Goal: Task Accomplishment & Management: Manage account settings

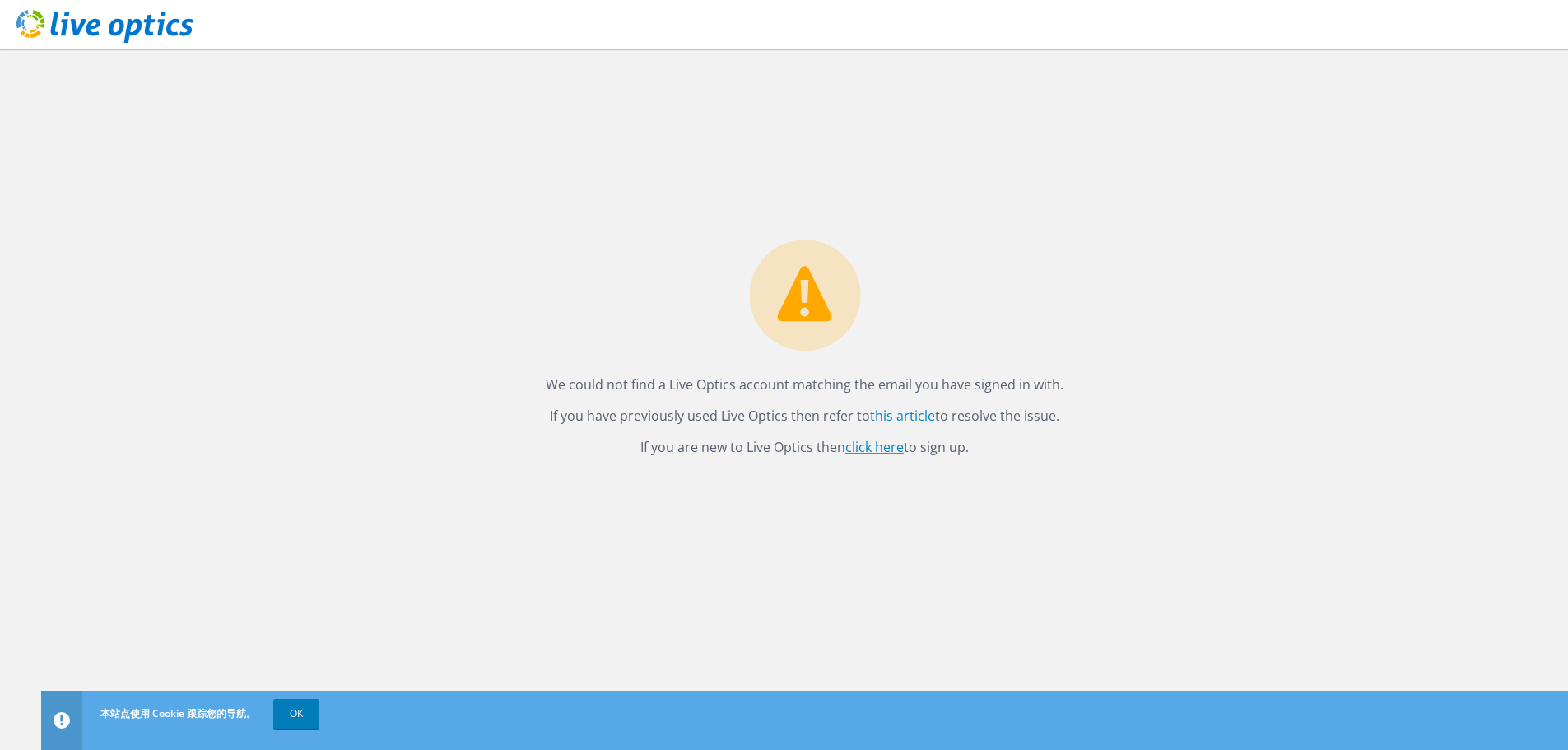
click at [868, 445] on link "click here" at bounding box center [874, 447] width 58 height 18
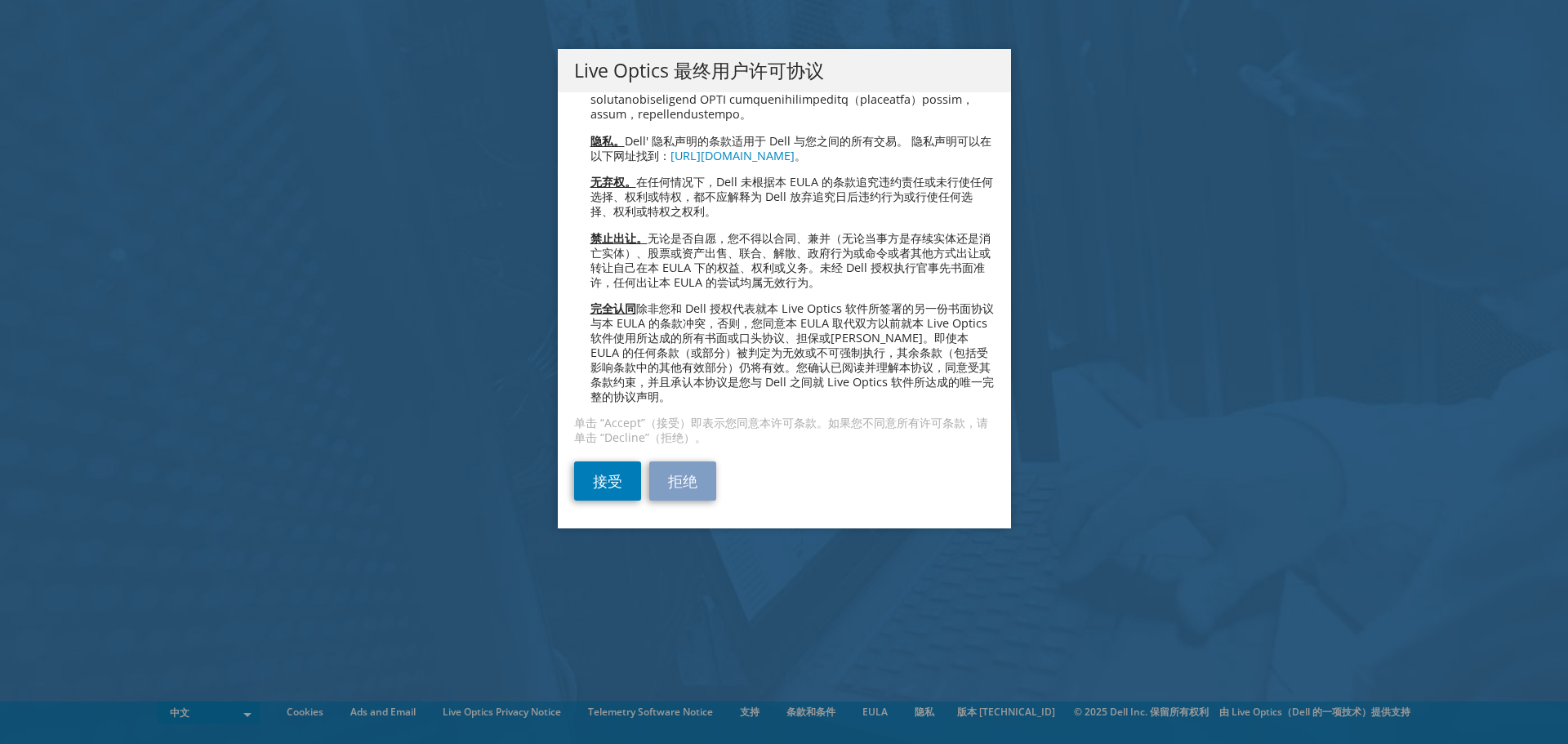
scroll to position [3721, 0]
click at [609, 476] on link "接受" at bounding box center [607, 481] width 67 height 40
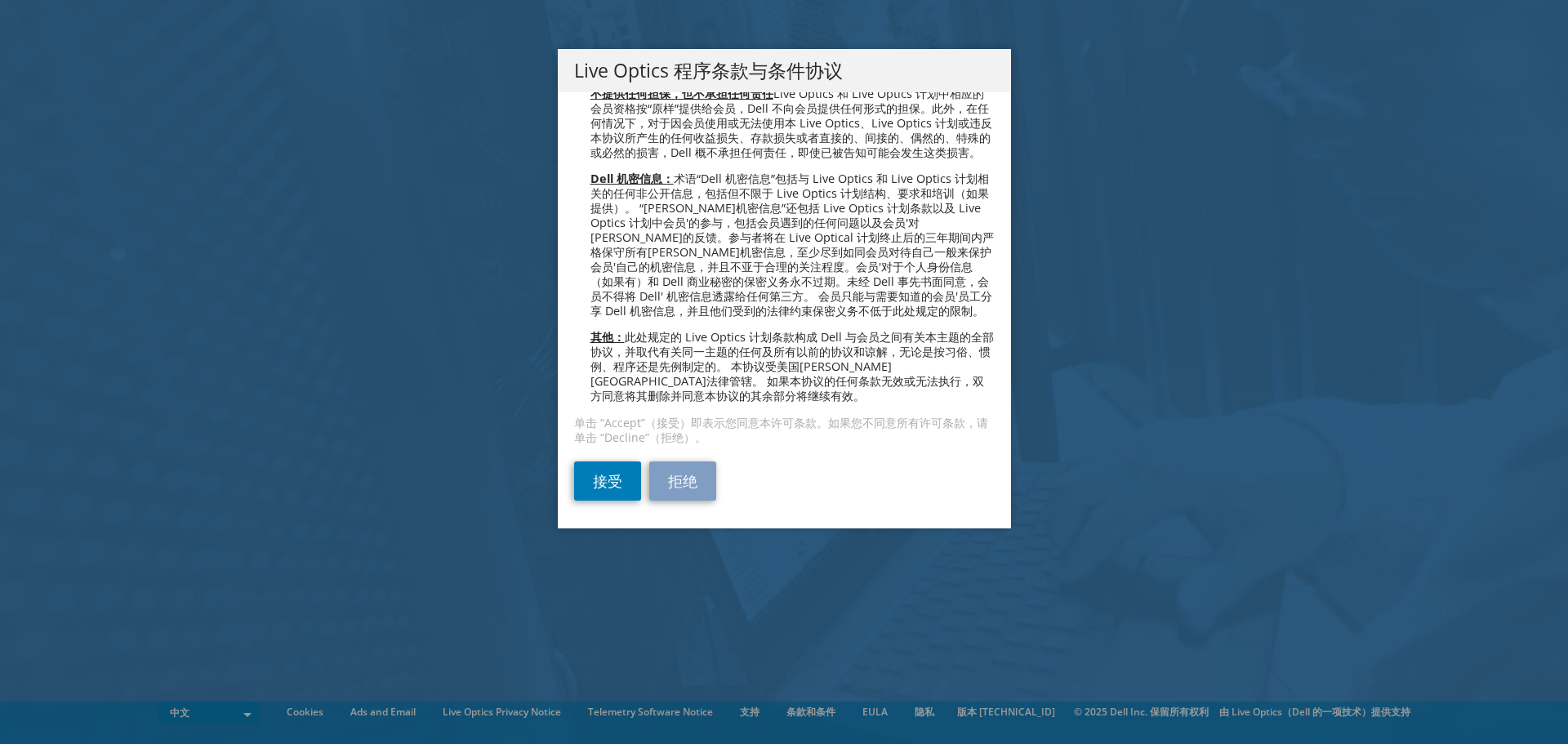
scroll to position [685, 0]
click at [607, 482] on link "接受" at bounding box center [607, 481] width 67 height 40
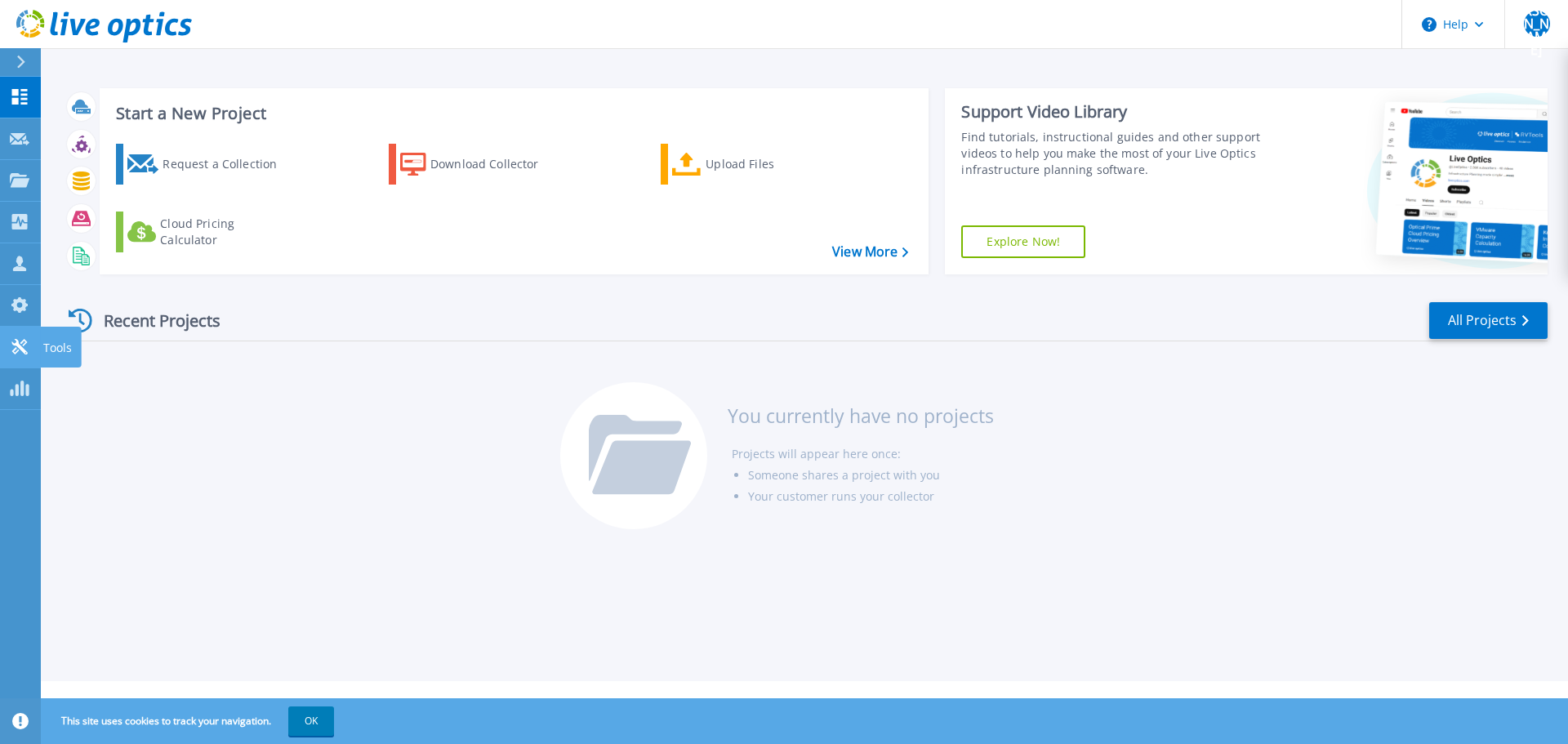
click at [10, 347] on icon at bounding box center [20, 346] width 20 height 16
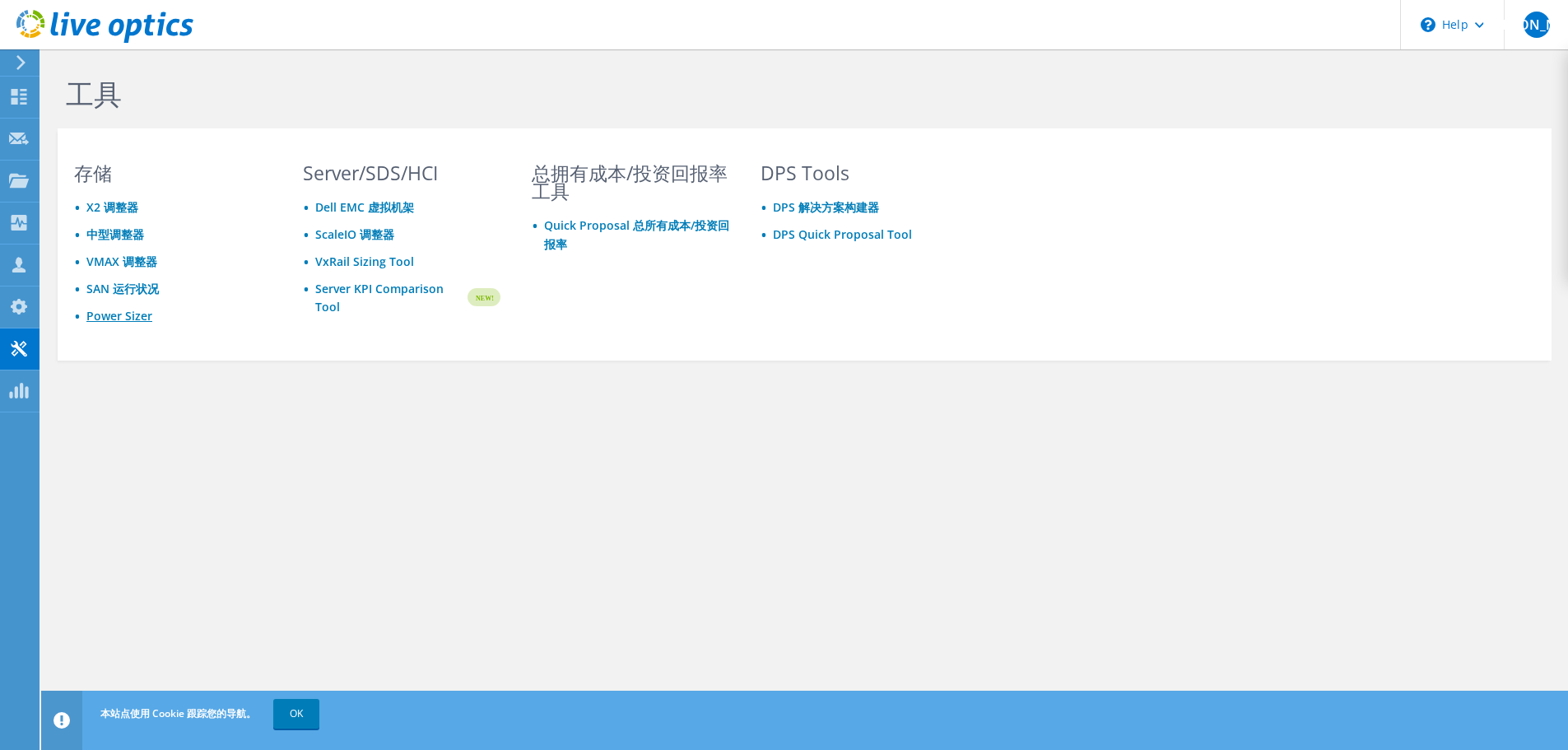
click at [127, 318] on link "Power Sizer" at bounding box center [119, 315] width 66 height 16
click at [293, 724] on link "OK" at bounding box center [296, 714] width 46 height 30
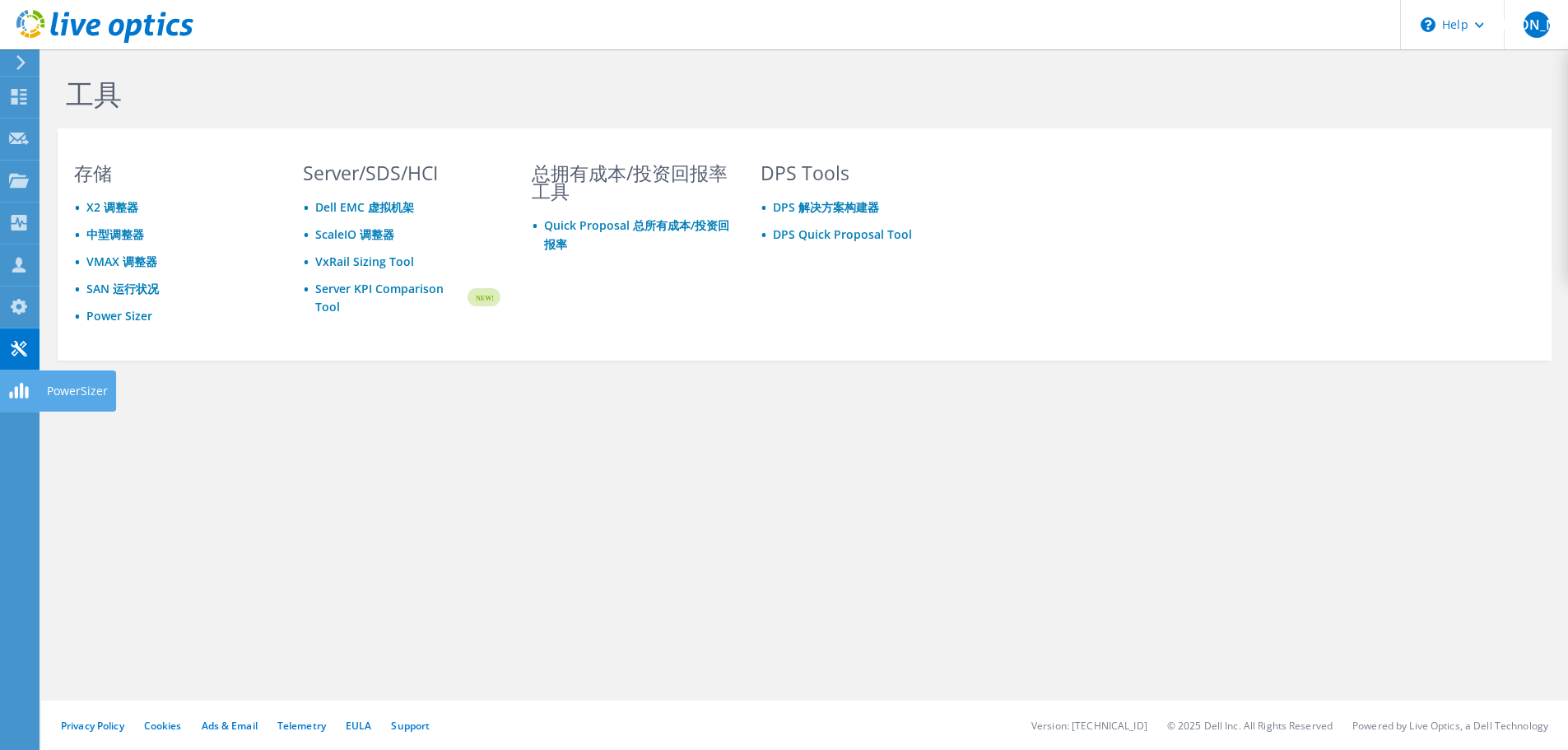
click at [20, 391] on icon at bounding box center [19, 390] width 20 height 16
click at [1532, 22] on span "[PERSON_NAME]" at bounding box center [1537, 25] width 27 height 27
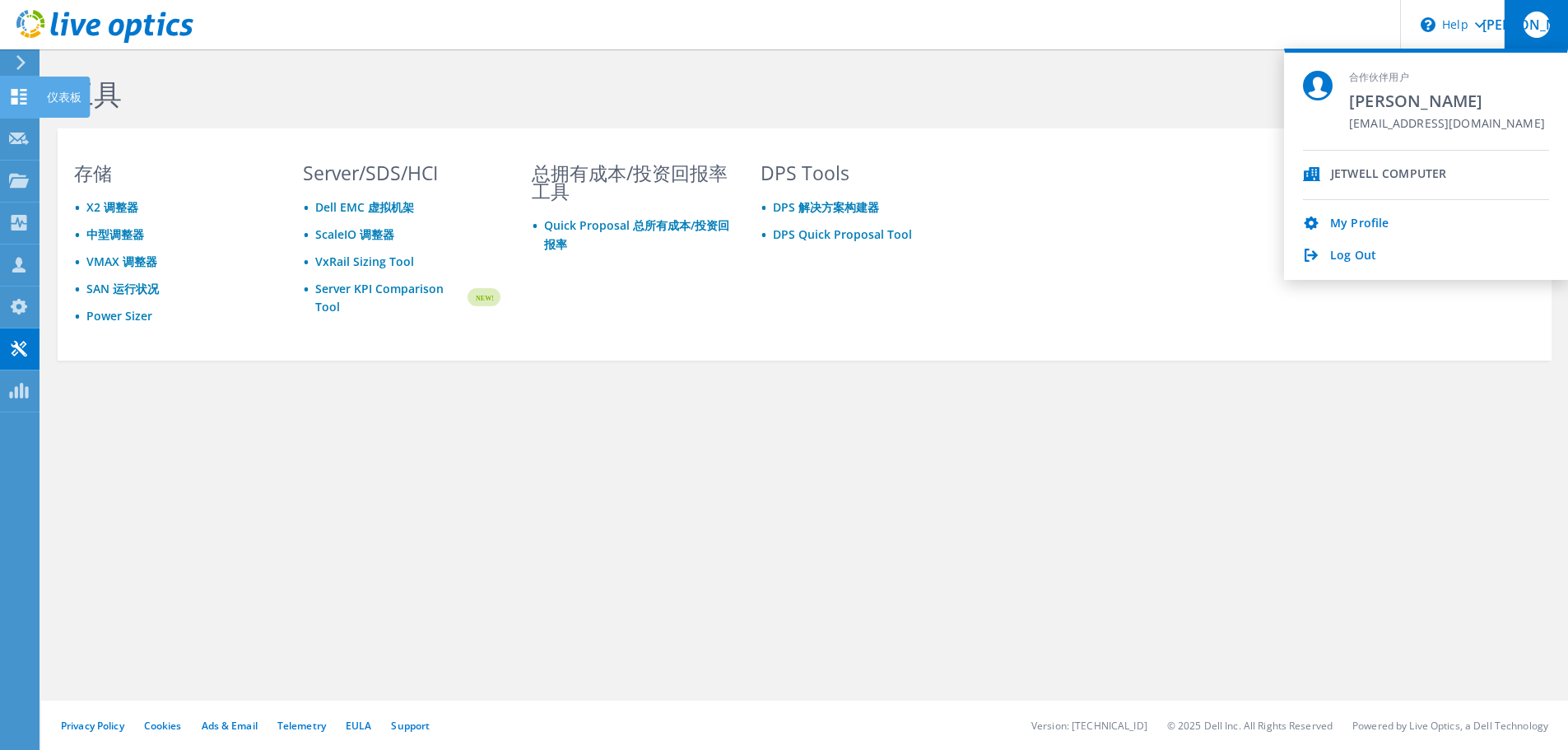
click at [20, 96] on icon at bounding box center [19, 96] width 20 height 16
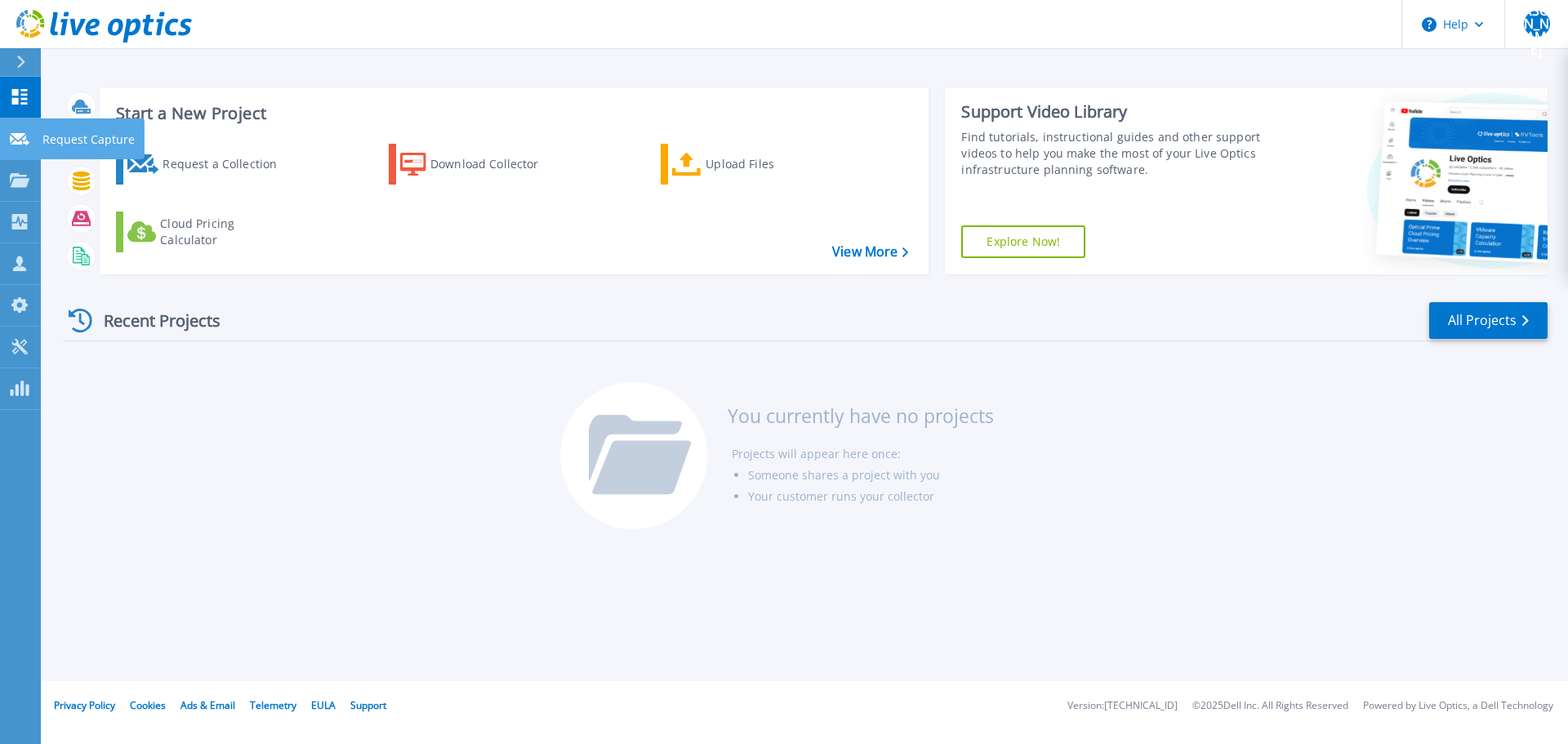
click at [20, 140] on icon at bounding box center [20, 139] width 20 height 12
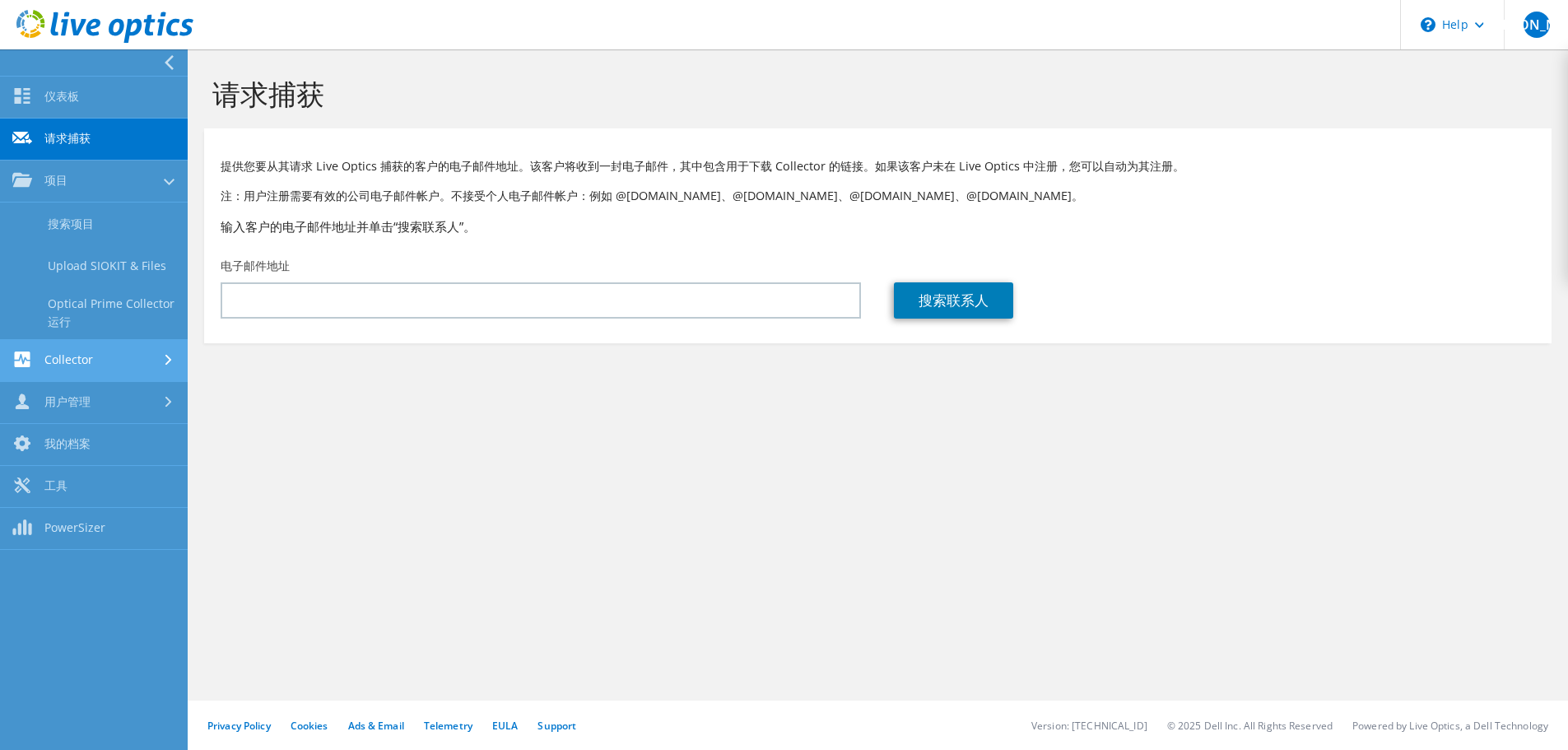
click at [116, 363] on link "Collector" at bounding box center [94, 361] width 187 height 42
click at [70, 360] on link "Data Domain Local Summary" at bounding box center [94, 355] width 187 height 53
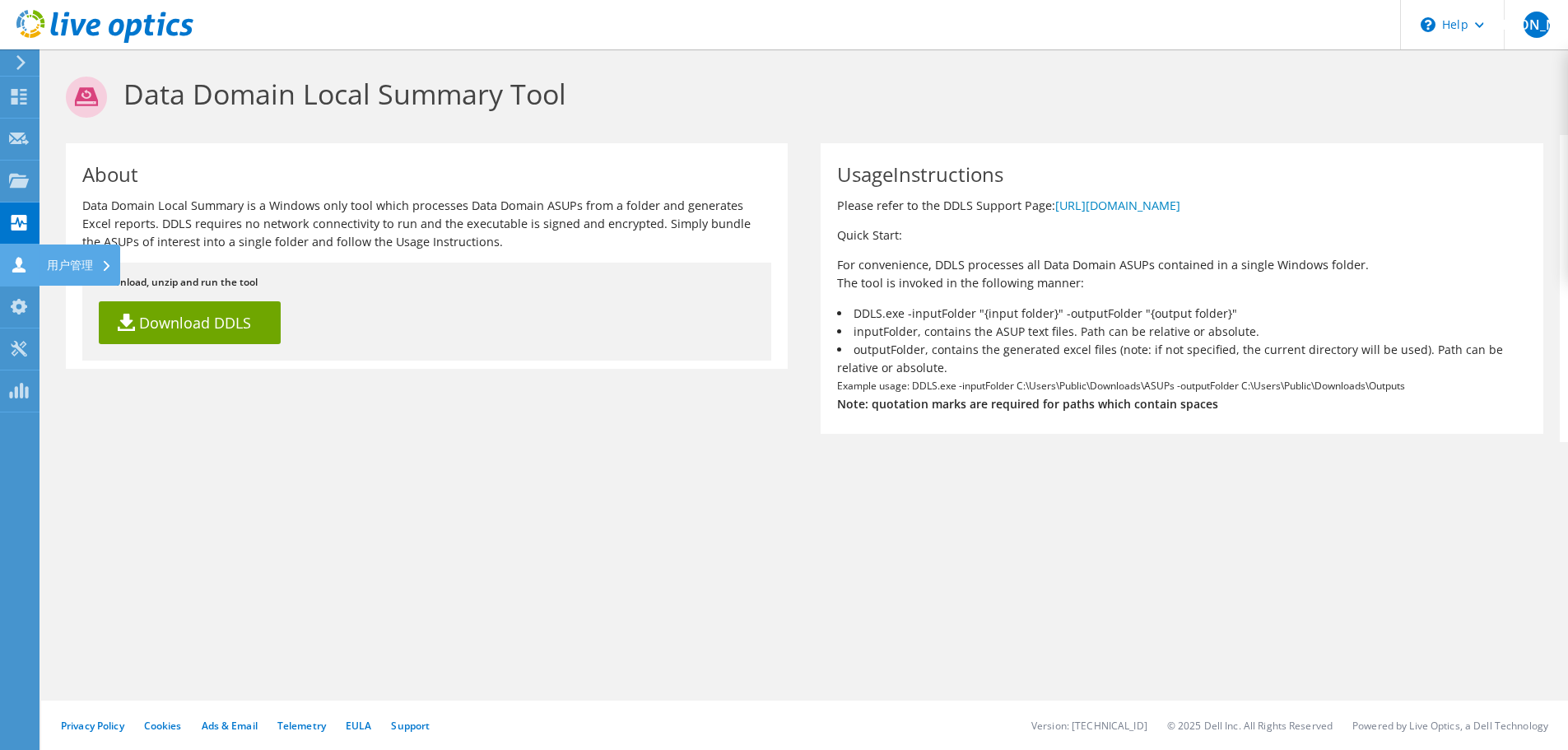
click at [12, 270] on icon at bounding box center [19, 265] width 20 height 16
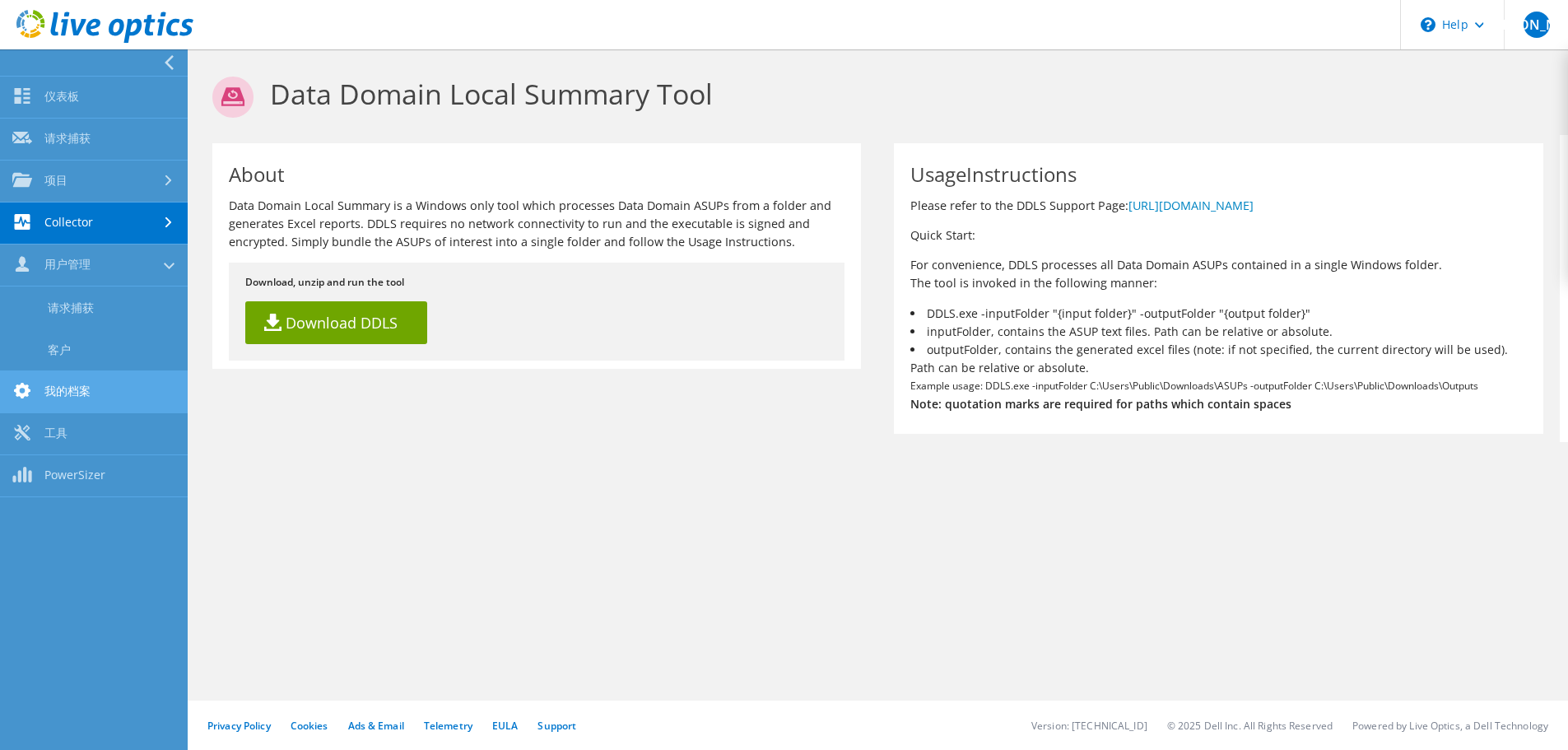
click at [121, 399] on link "我的档案" at bounding box center [94, 392] width 187 height 42
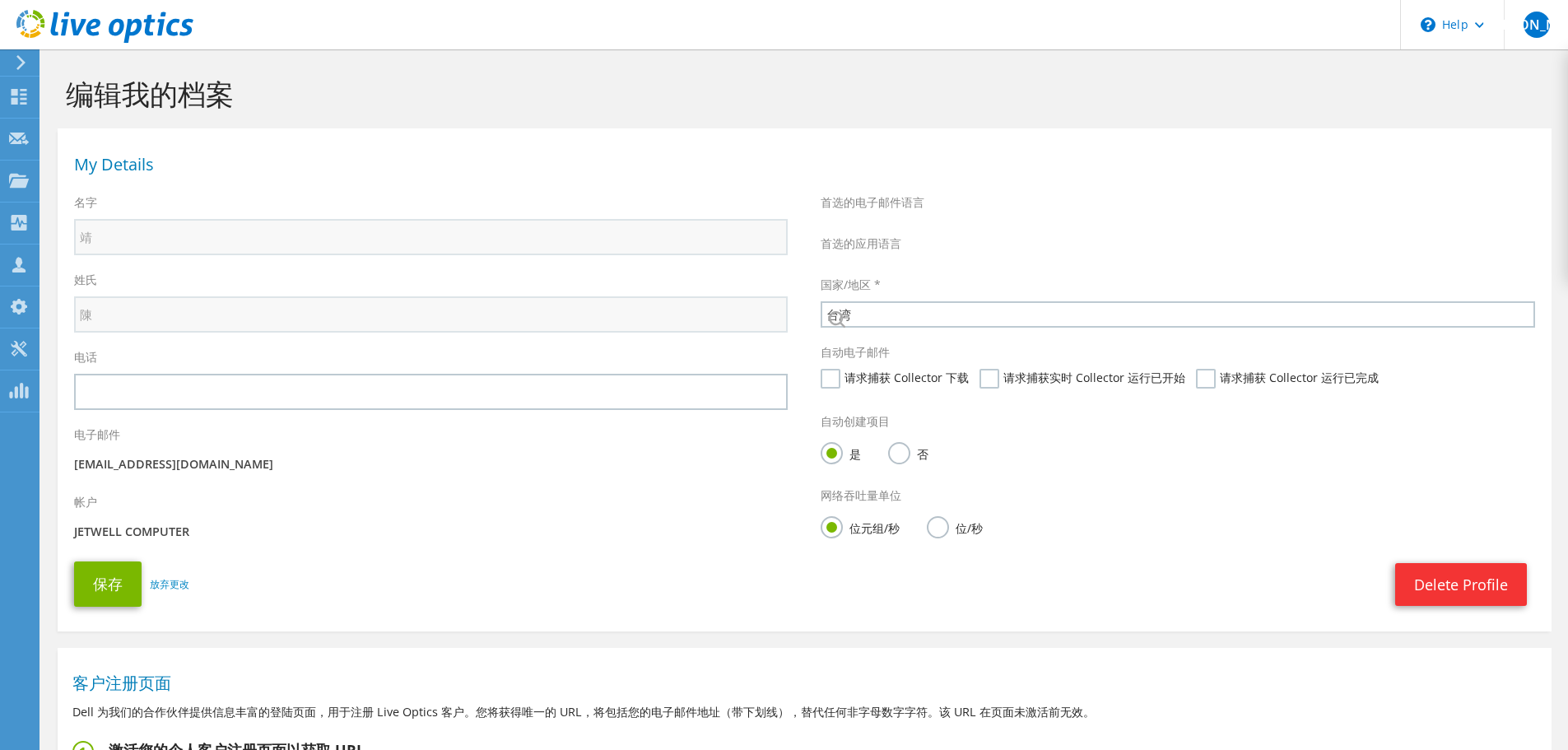
select select "220"
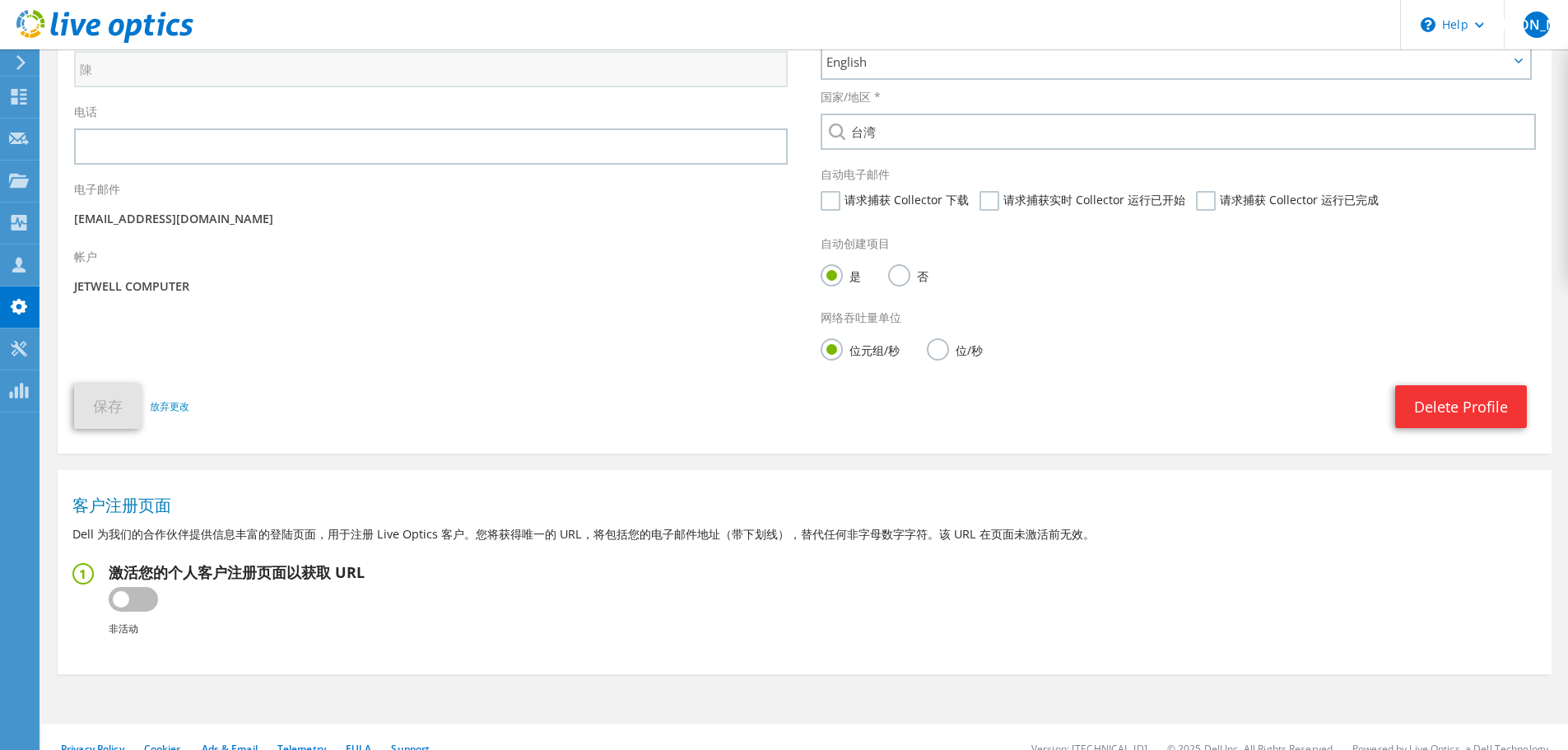
scroll to position [270, 0]
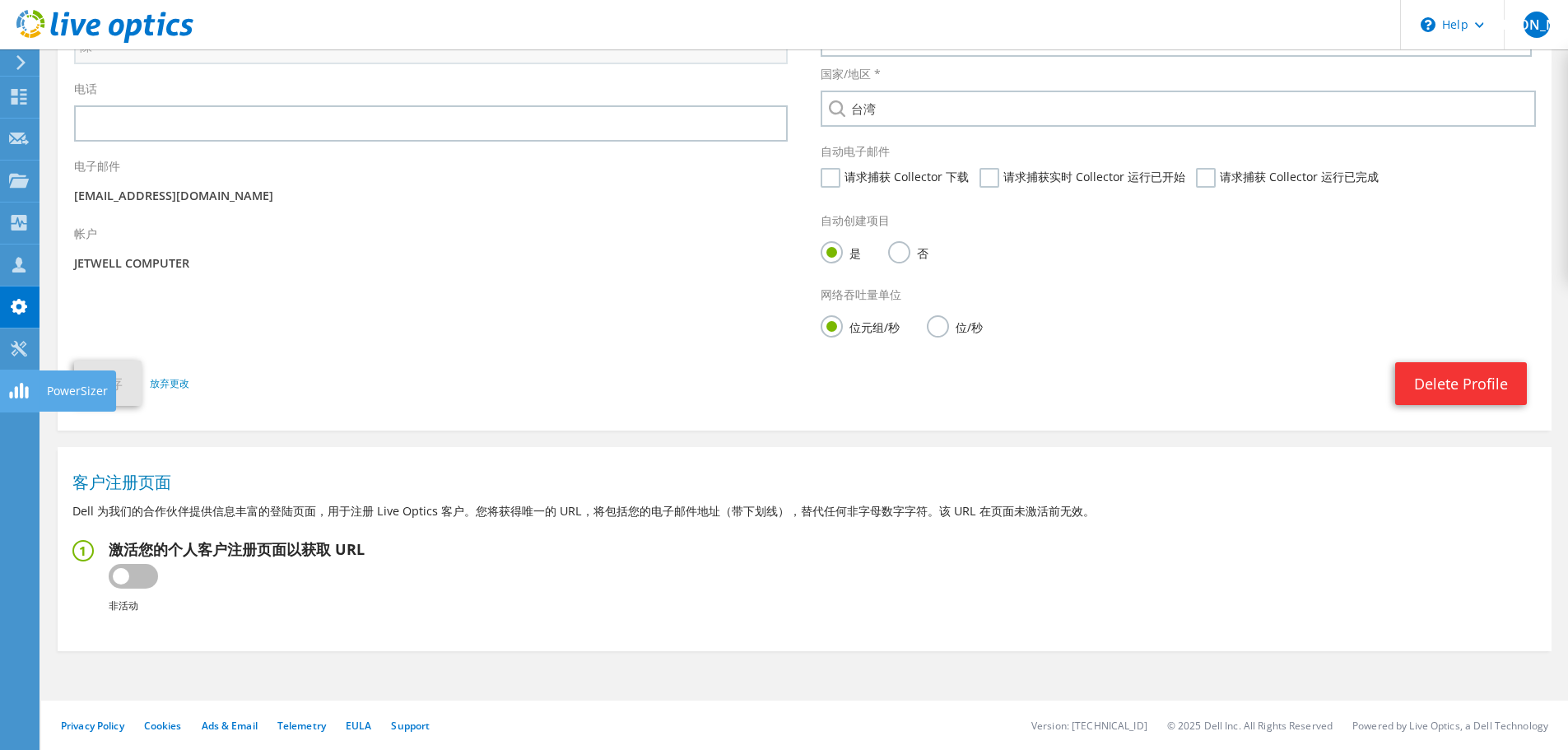
click at [28, 398] on div at bounding box center [19, 392] width 20 height 18
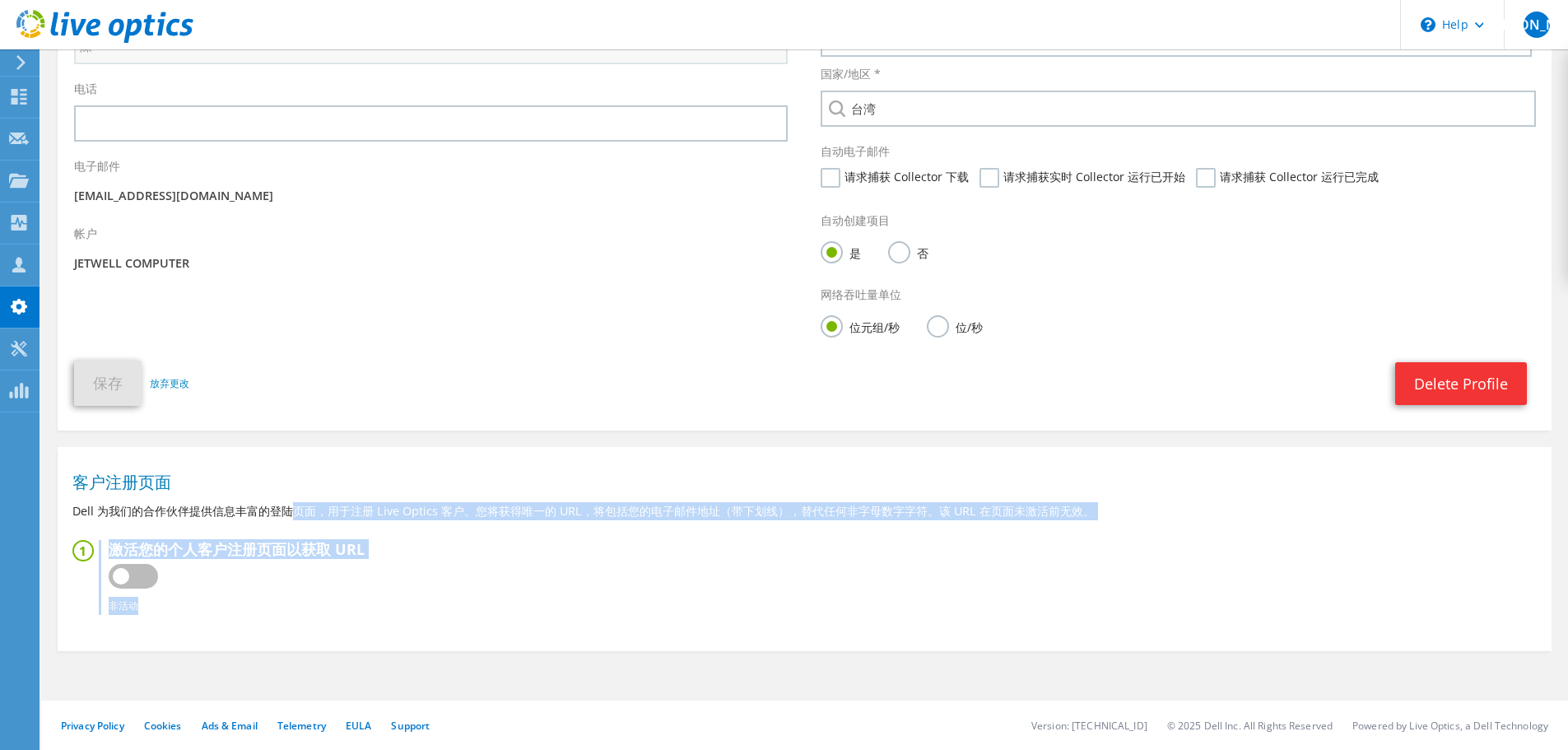
drag, startPoint x: 297, startPoint y: 502, endPoint x: 441, endPoint y: 522, distance: 145.4
click at [441, 522] on section "客户注册页面 Dell 为我们的合作伙伴提供信息丰富的登陆页面，用于注册 Live Optics 客户。您将获得唯一的 URL，将包括您的电子邮件地址（带下划…" at bounding box center [804, 545] width 1494 height 179
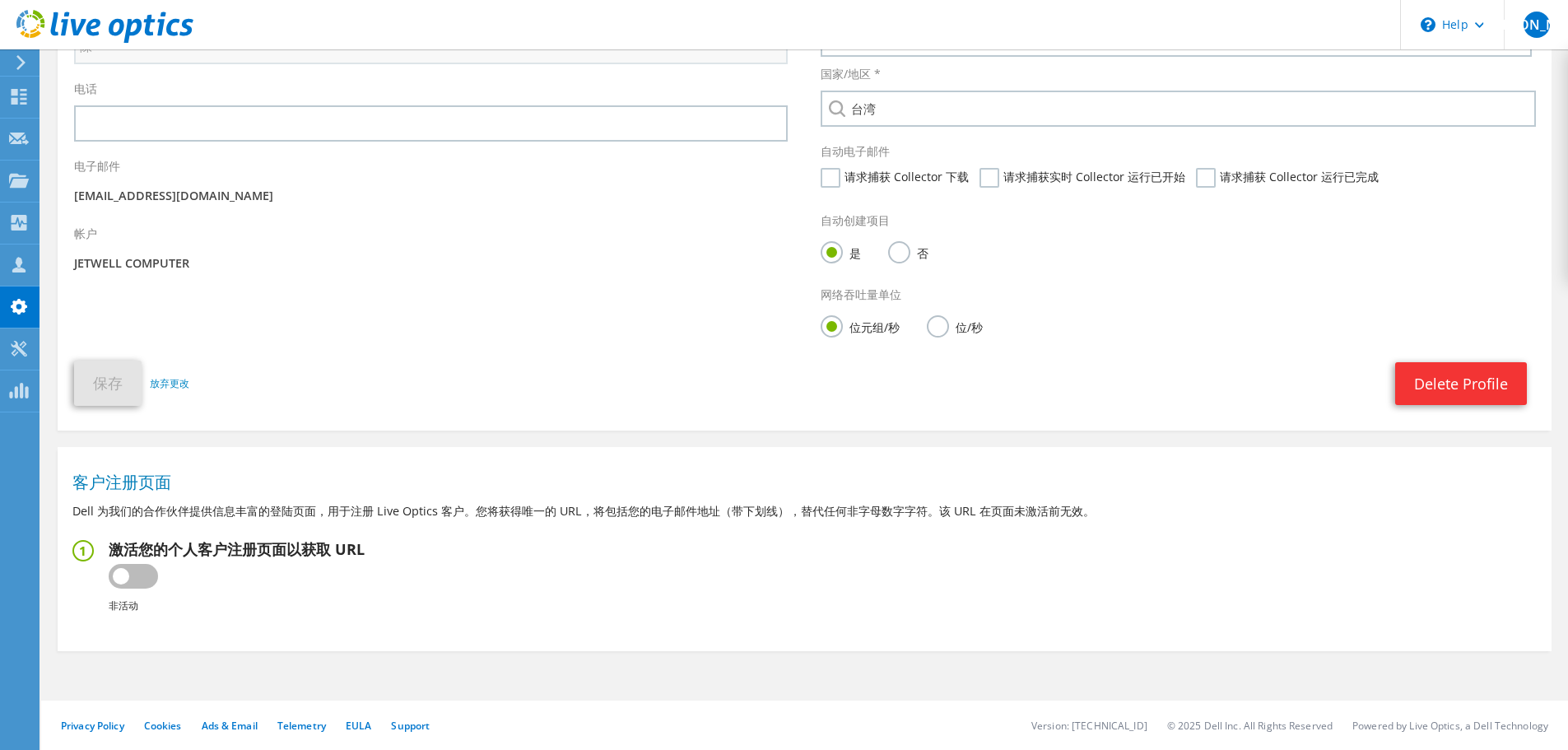
click at [466, 521] on section "客户注册页面 Dell 为我们的合作伙伴提供信息丰富的登陆页面，用于注册 Live Optics 客户。您将获得唯一的 URL，将包括您的电子邮件地址（带下划…" at bounding box center [804, 545] width 1494 height 179
click at [17, 355] on icon at bounding box center [19, 348] width 20 height 16
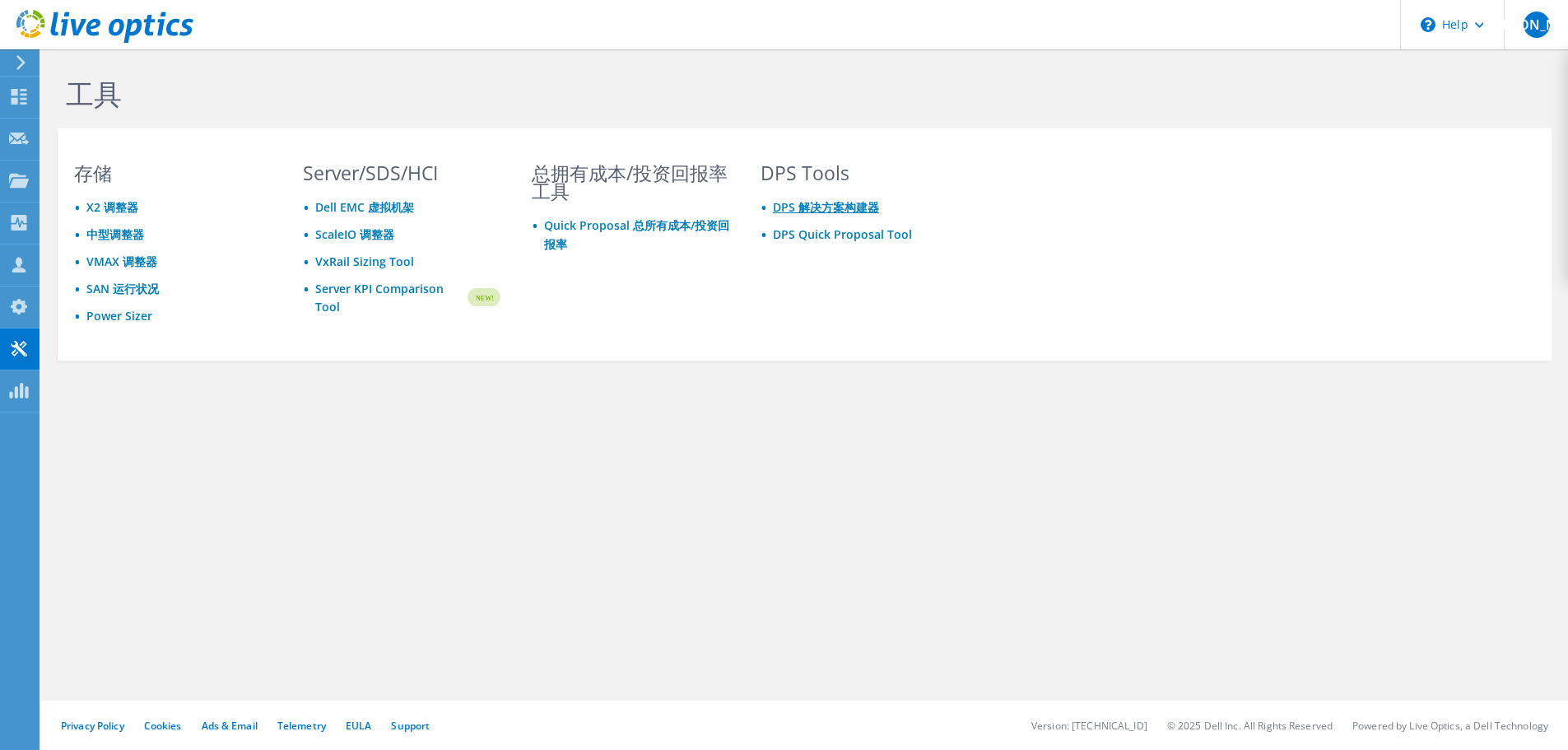
click at [821, 212] on link "DPS 解决方案构建器" at bounding box center [826, 207] width 106 height 16
click at [128, 319] on link "Power Sizer" at bounding box center [119, 315] width 66 height 16
click at [387, 265] on link "VxRail Sizing Tool" at bounding box center [364, 261] width 99 height 16
click at [118, 208] on link "X2 调整器" at bounding box center [112, 207] width 52 height 16
click at [27, 102] on icon at bounding box center [19, 96] width 20 height 16
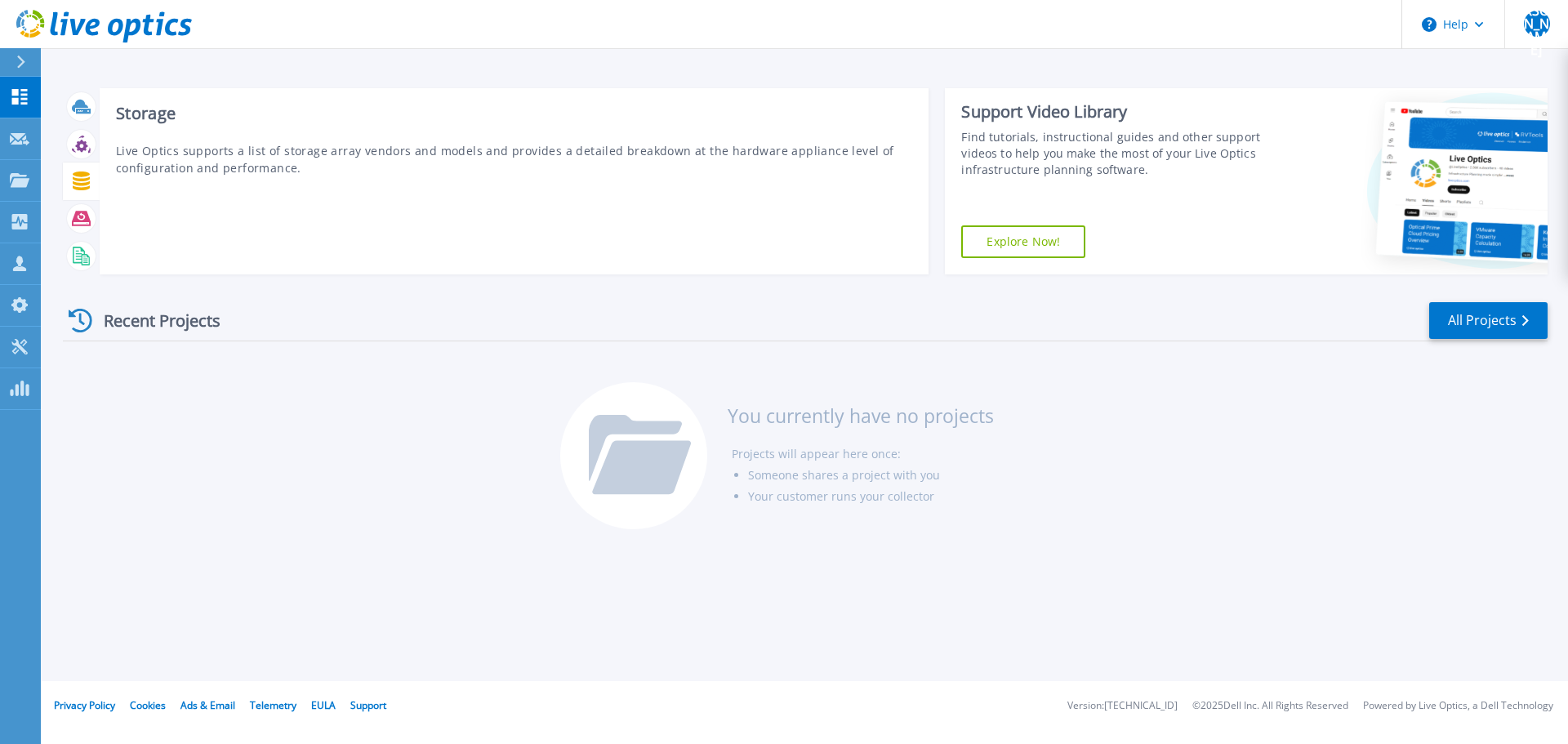
click at [86, 176] on icon at bounding box center [81, 180] width 17 height 19
drag, startPoint x: 349, startPoint y: 160, endPoint x: 295, endPoint y: 160, distance: 54.0
click at [295, 160] on p "Live Optics supports a list of storage array vendors and models and provides a …" at bounding box center [514, 160] width 798 height 35
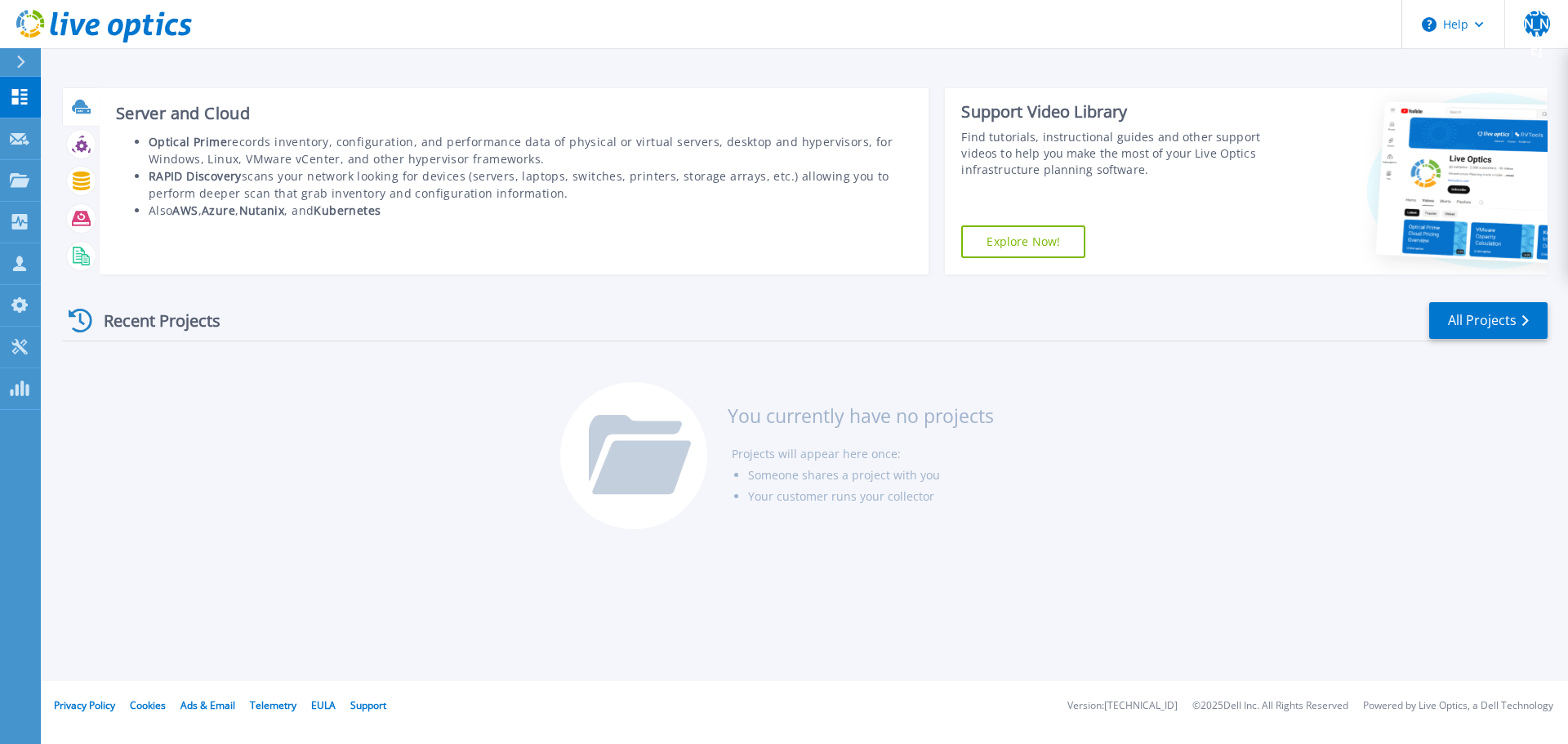
click at [84, 115] on icon at bounding box center [81, 106] width 19 height 19
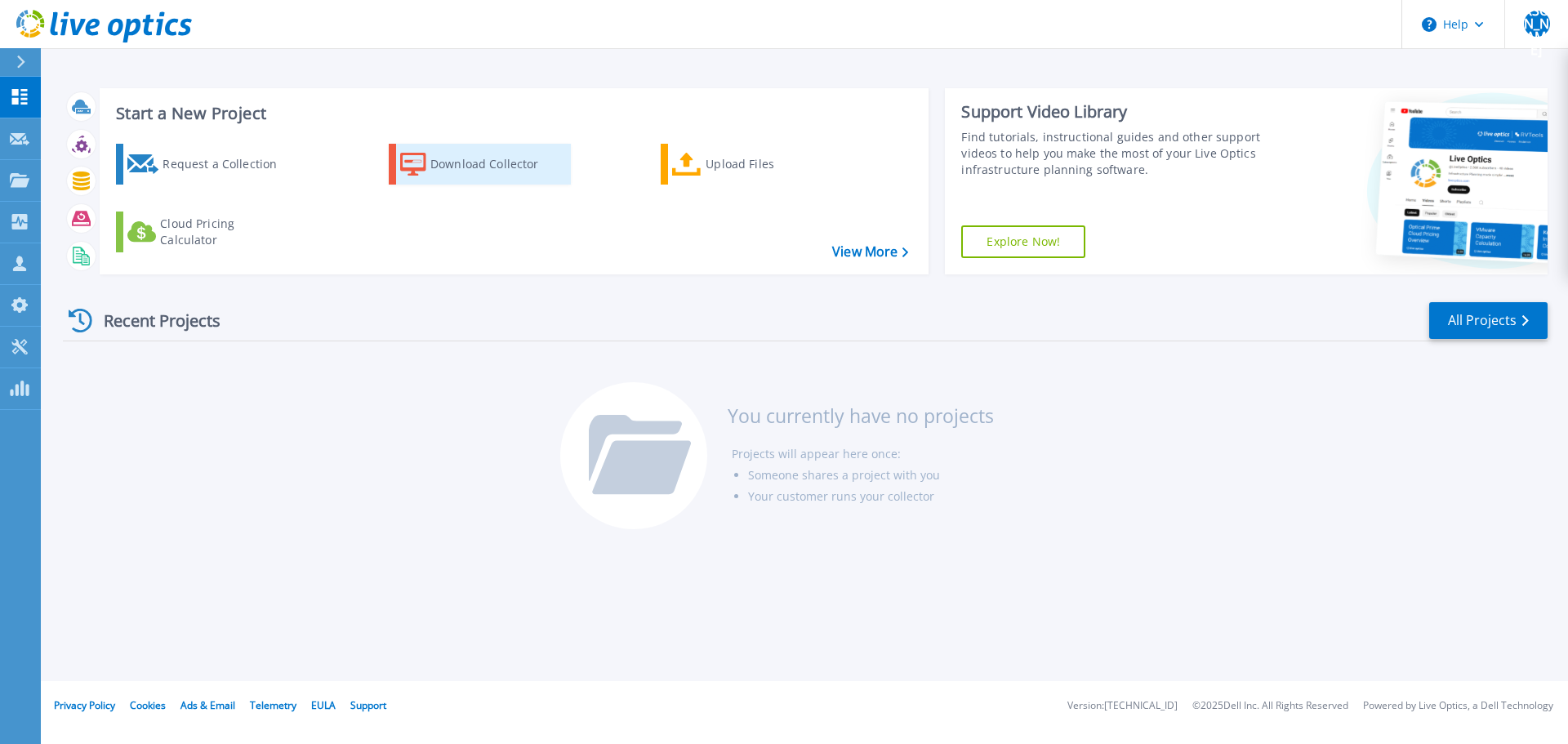
click at [438, 168] on div "Download Collector" at bounding box center [496, 165] width 131 height 33
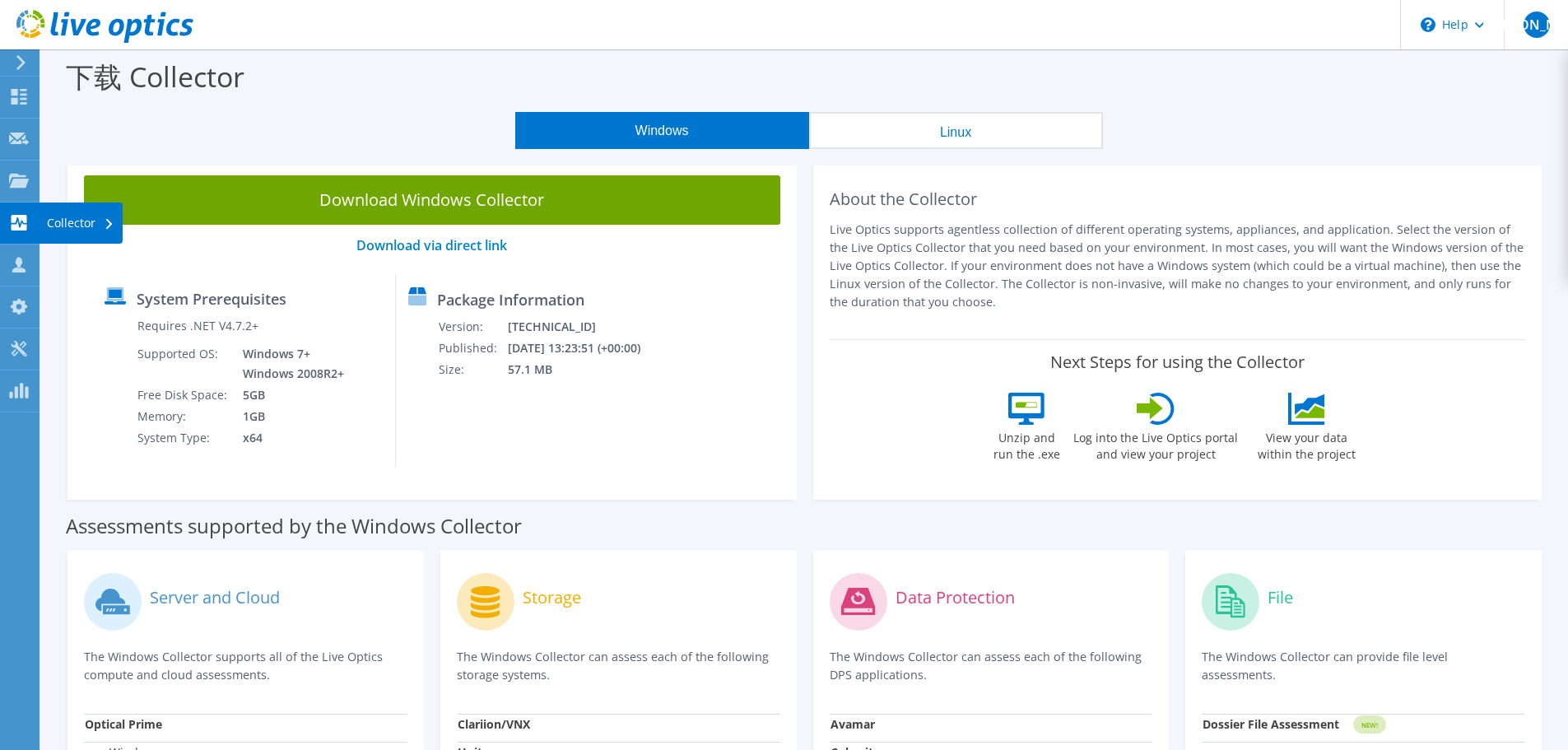
click at [20, 229] on use at bounding box center [19, 222] width 16 height 16
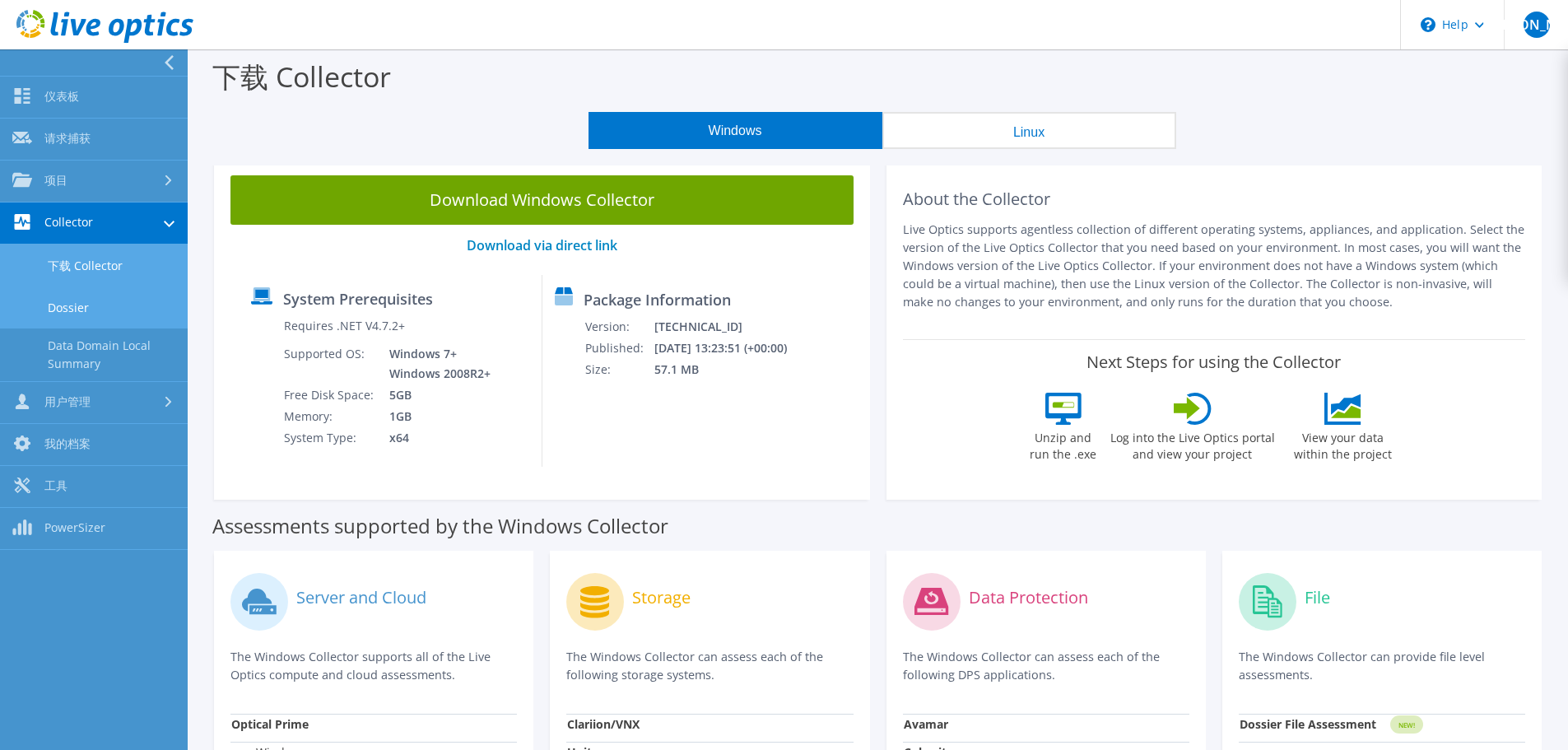
click at [111, 295] on link "Dossier" at bounding box center [94, 307] width 187 height 42
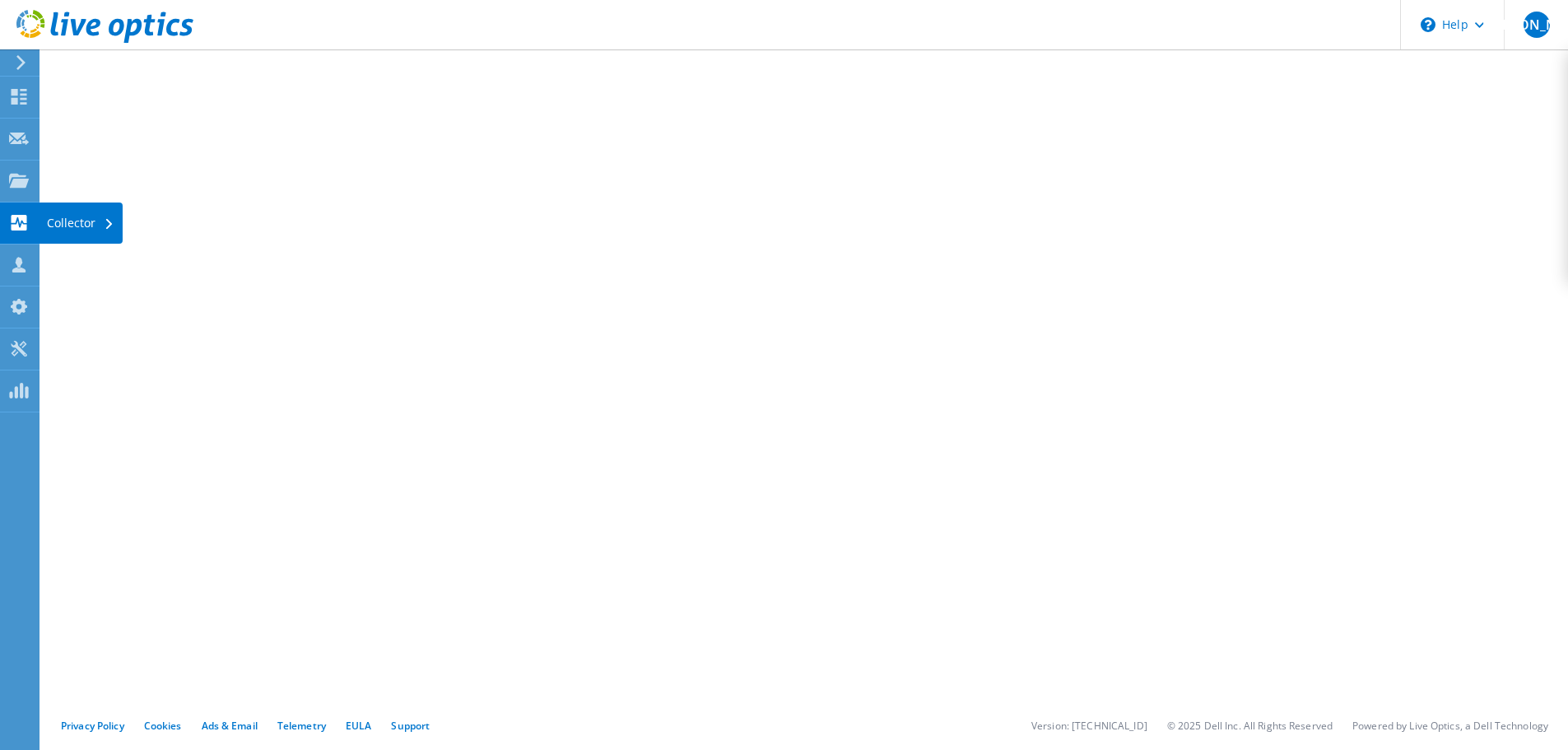
click at [76, 226] on div "Collector" at bounding box center [80, 223] width 84 height 41
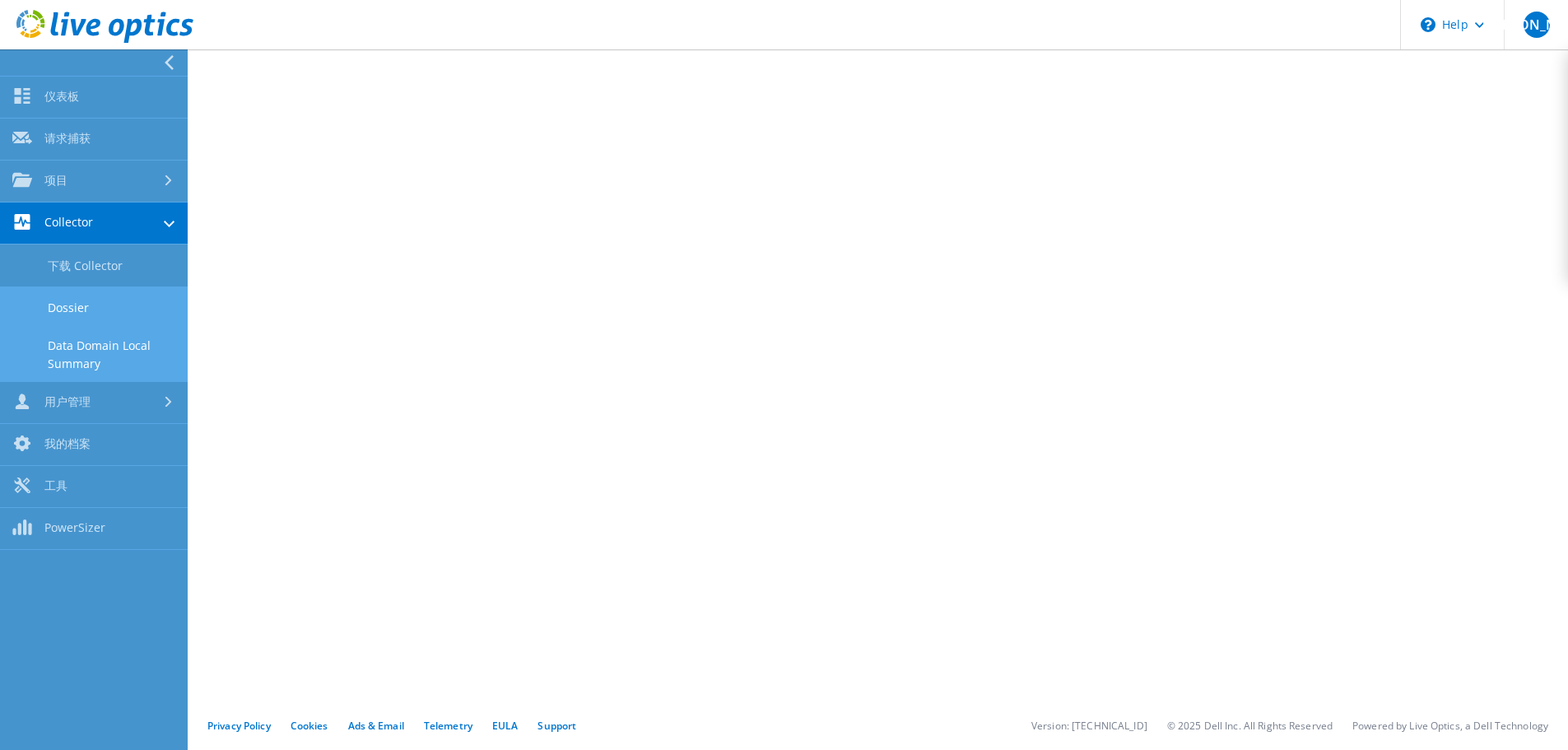
click at [121, 347] on link "Data Domain Local Summary" at bounding box center [94, 355] width 187 height 53
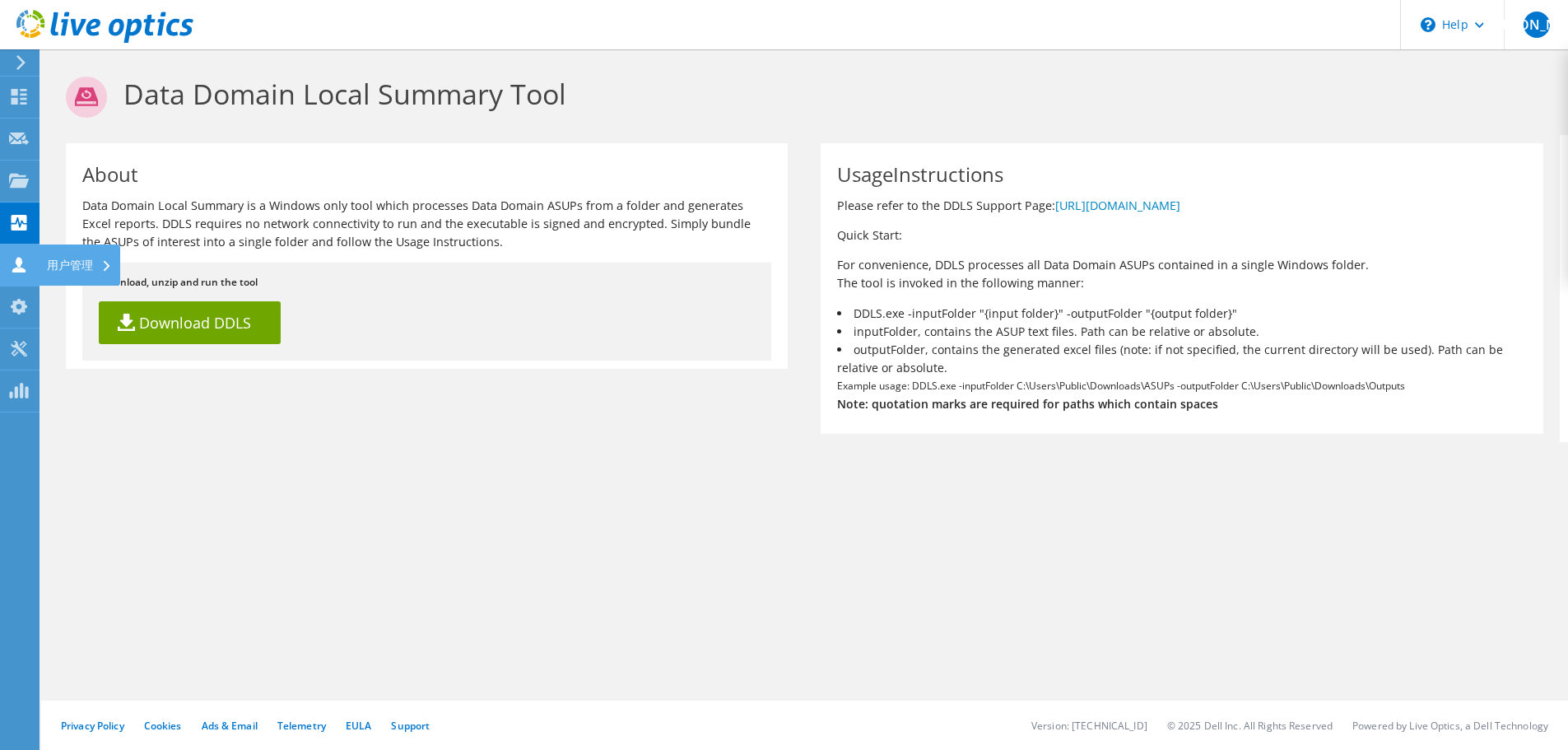
click at [17, 258] on icon at bounding box center [19, 265] width 20 height 16
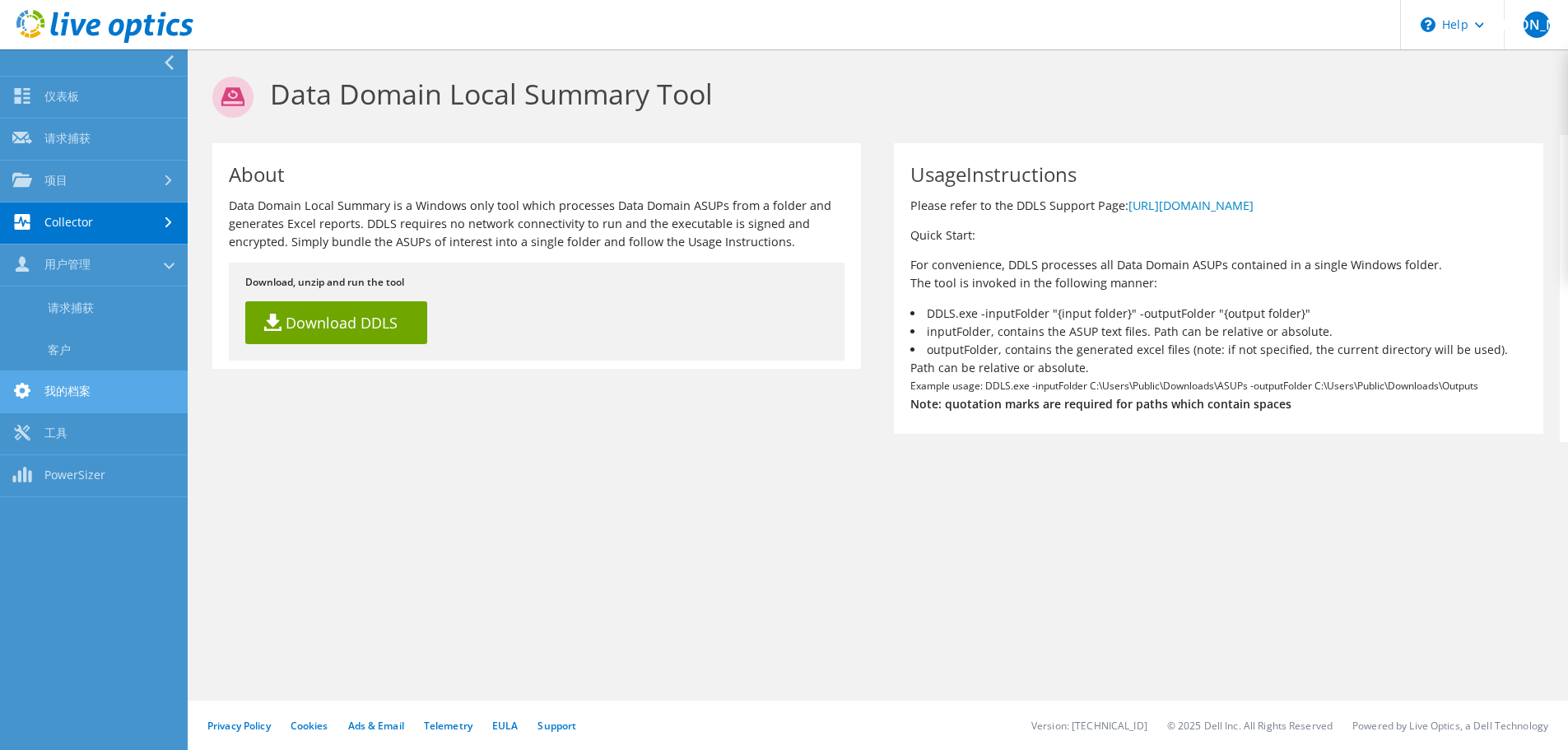
click at [93, 390] on link "我的档案" at bounding box center [94, 392] width 187 height 42
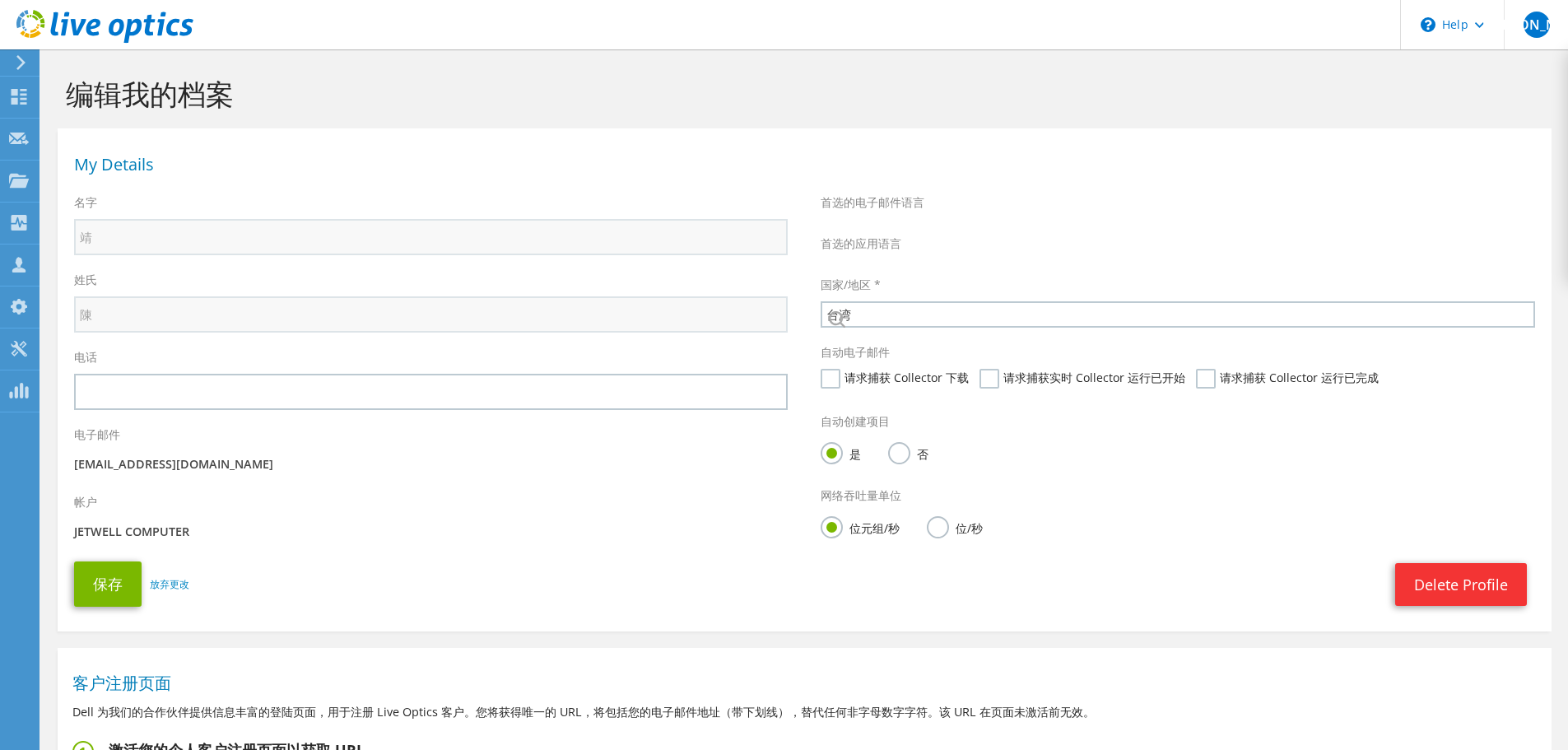
select select "220"
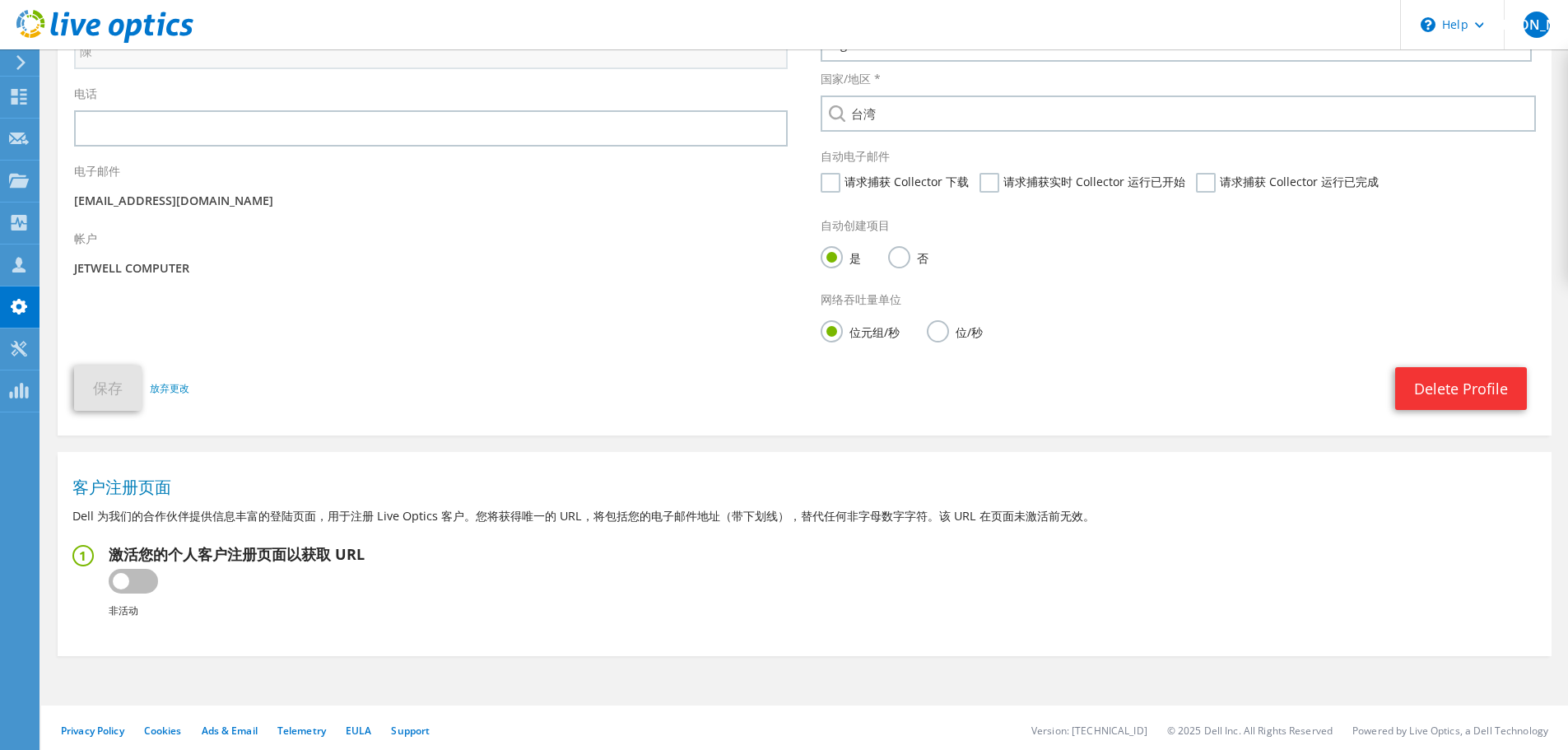
scroll to position [270, 0]
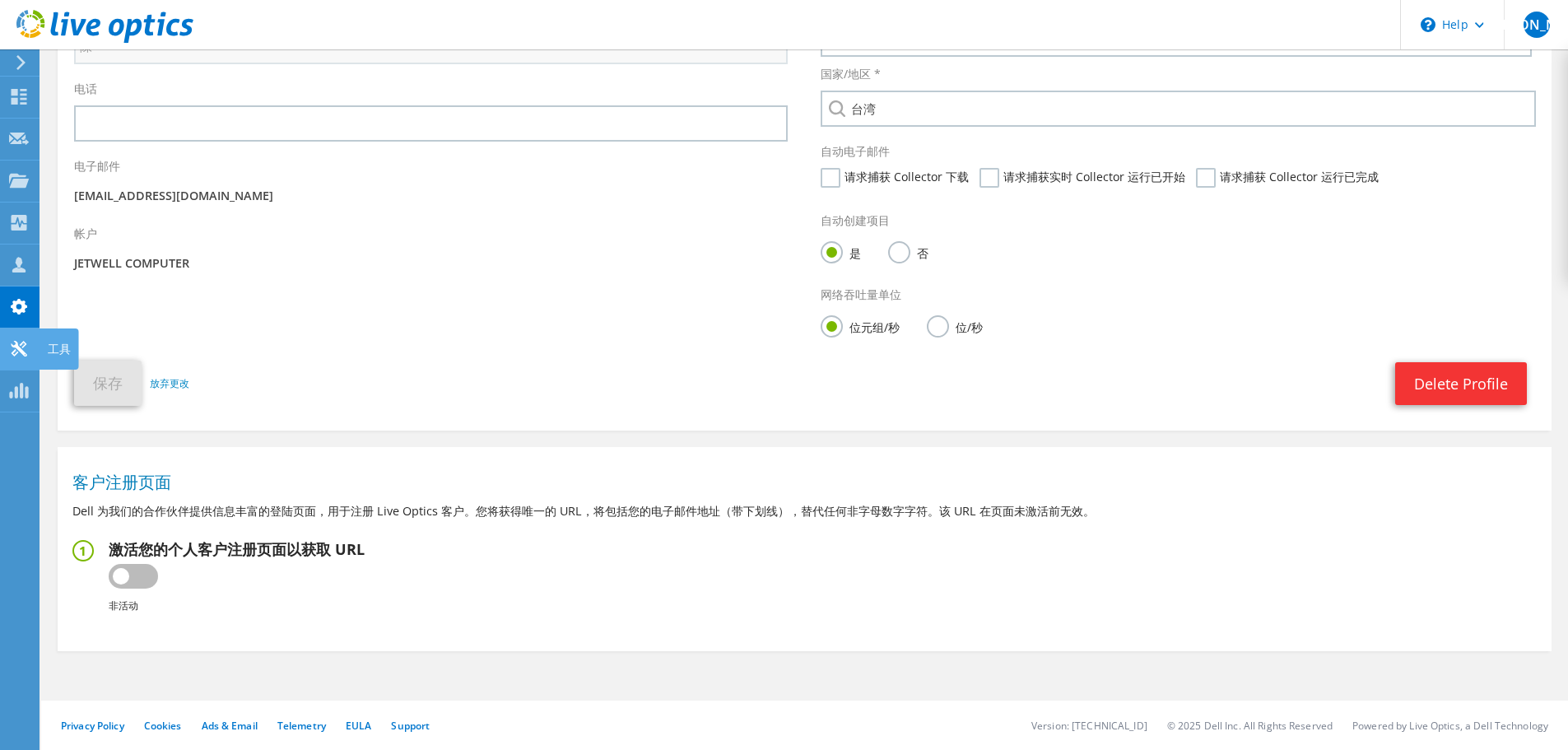
click at [21, 351] on use at bounding box center [18, 348] width 16 height 16
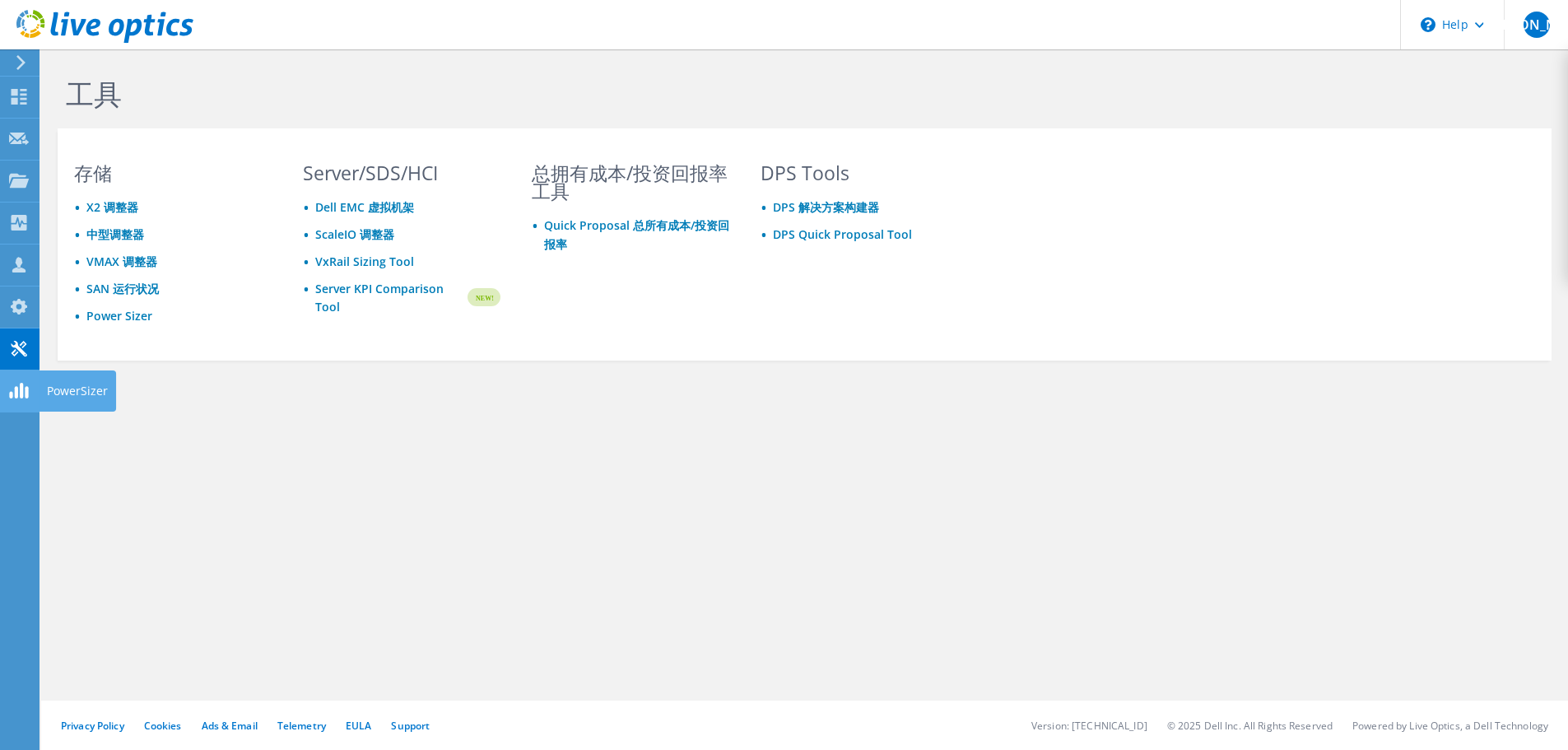
click at [14, 384] on icon at bounding box center [19, 390] width 20 height 16
click at [122, 464] on div "工具 存储 X2 调整器 中型调整器 VMAX 调整器 SAN 运行状况 Power Sizer Server/SDS/HCI Dell EMC 虚拟机架 S…" at bounding box center [805, 400] width 1527 height 701
